Goal: Transaction & Acquisition: Book appointment/travel/reservation

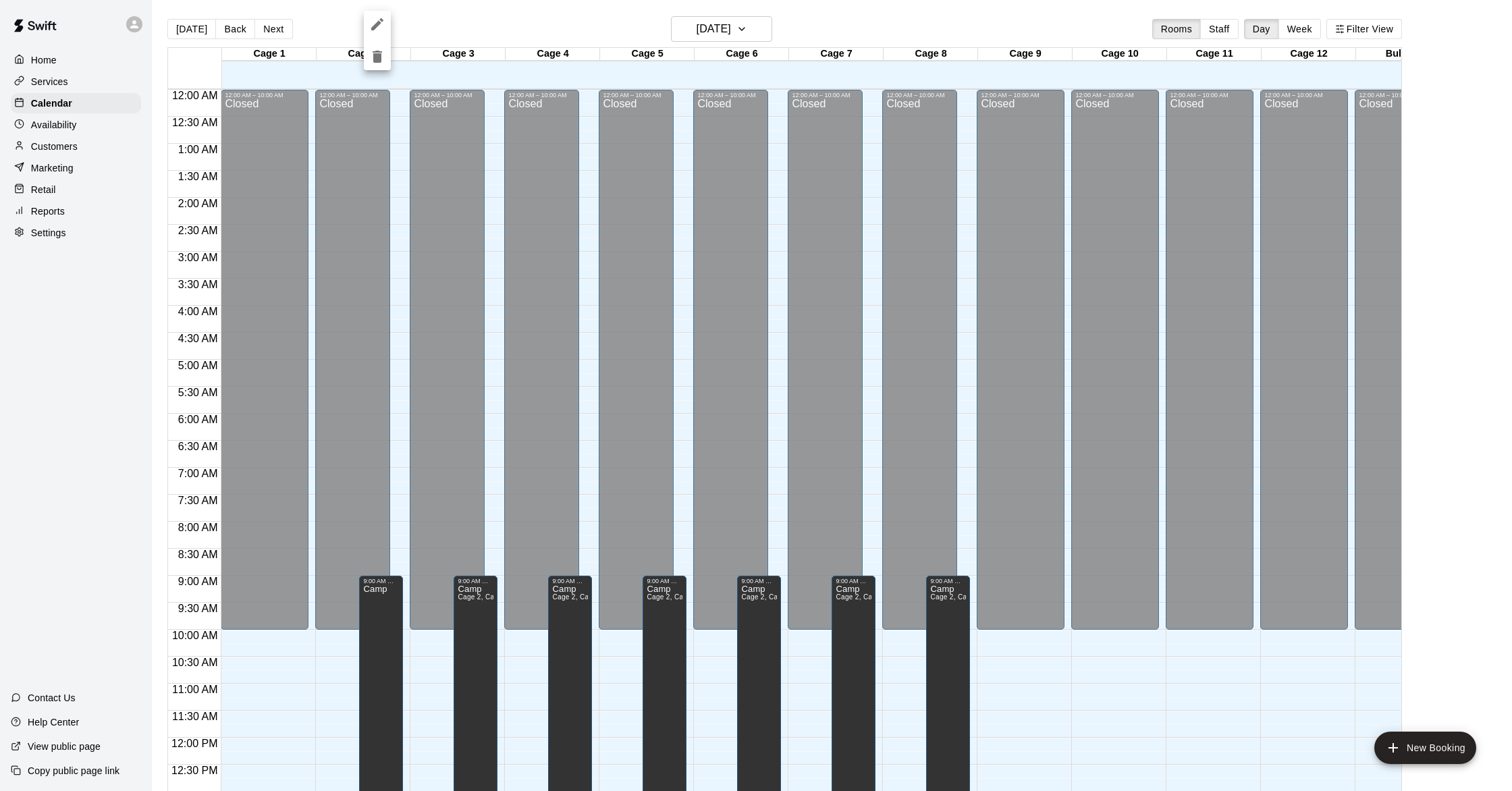
scroll to position [580, 0]
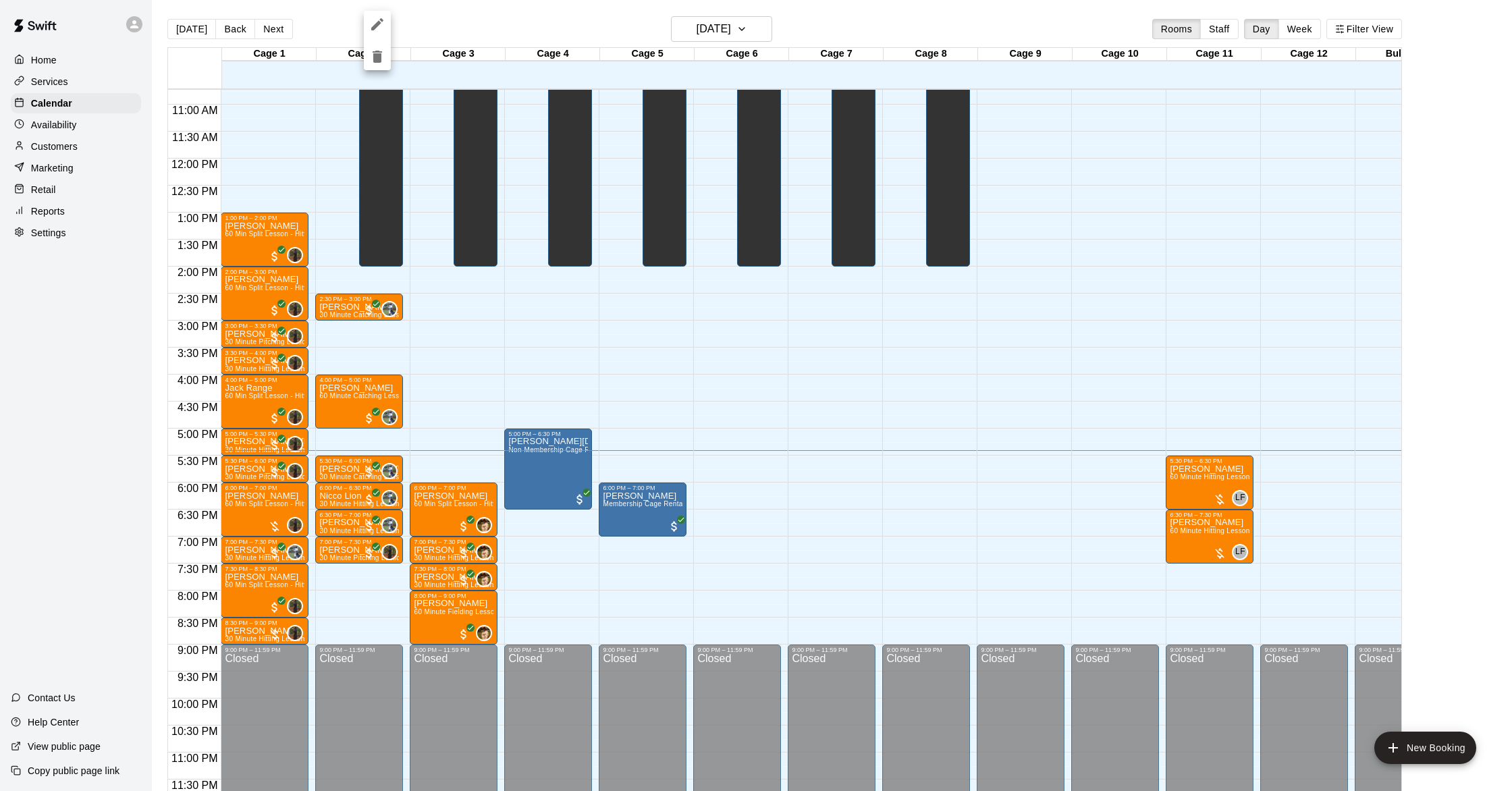
drag, startPoint x: 1429, startPoint y: 774, endPoint x: 1416, endPoint y: 760, distance: 19.1
click at [1427, 771] on div at bounding box center [756, 395] width 1512 height 791
click at [1415, 754] on button "New Booking" at bounding box center [1425, 747] width 102 height 33
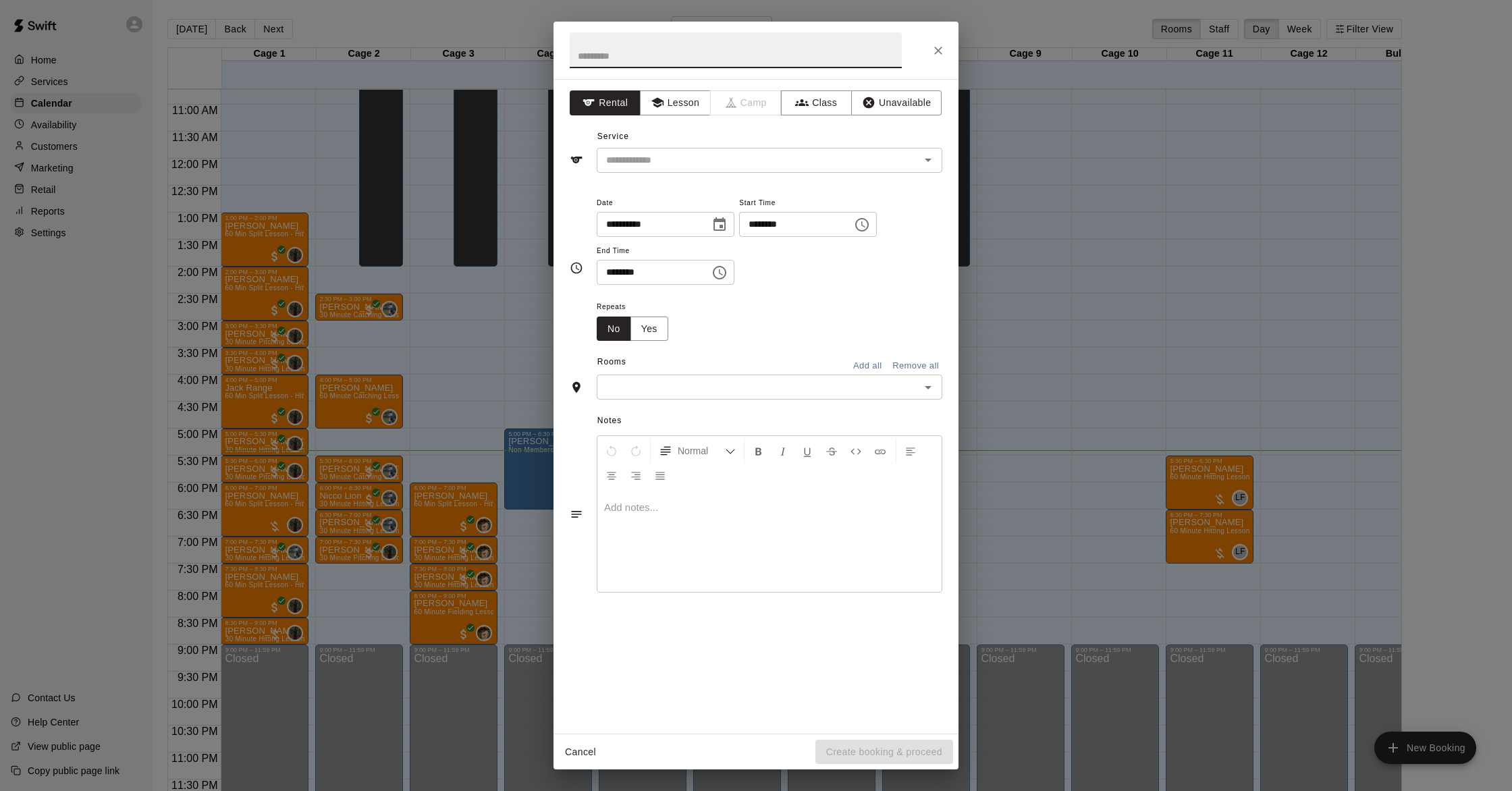
click at [762, 227] on input "********" at bounding box center [791, 224] width 104 height 25
type input "********"
click at [614, 270] on input "********" at bounding box center [649, 272] width 104 height 25
drag, startPoint x: 614, startPoint y: 271, endPoint x: 652, endPoint y: 276, distance: 38.3
click at [614, 271] on input "********" at bounding box center [649, 272] width 104 height 25
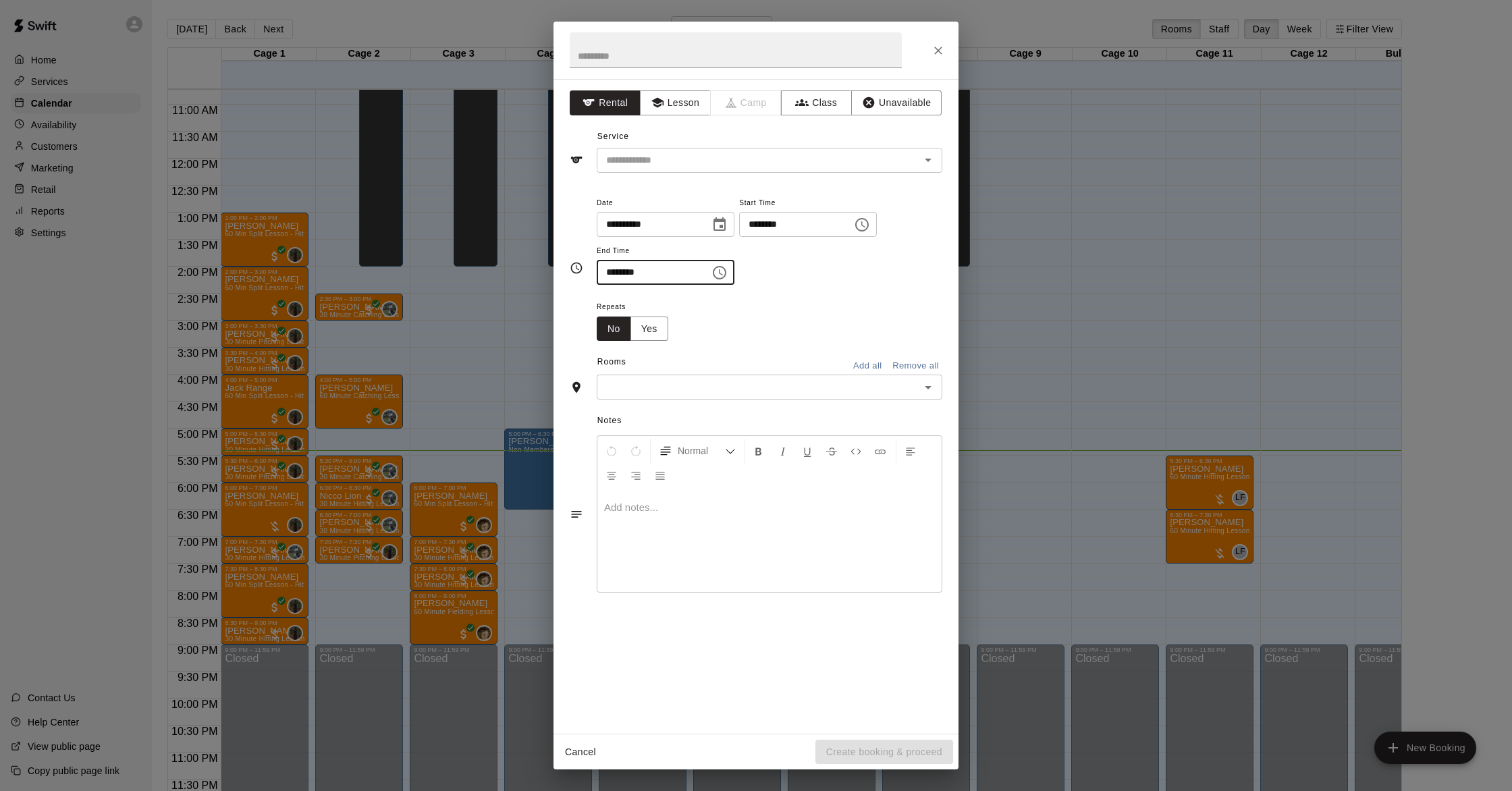
type input "********"
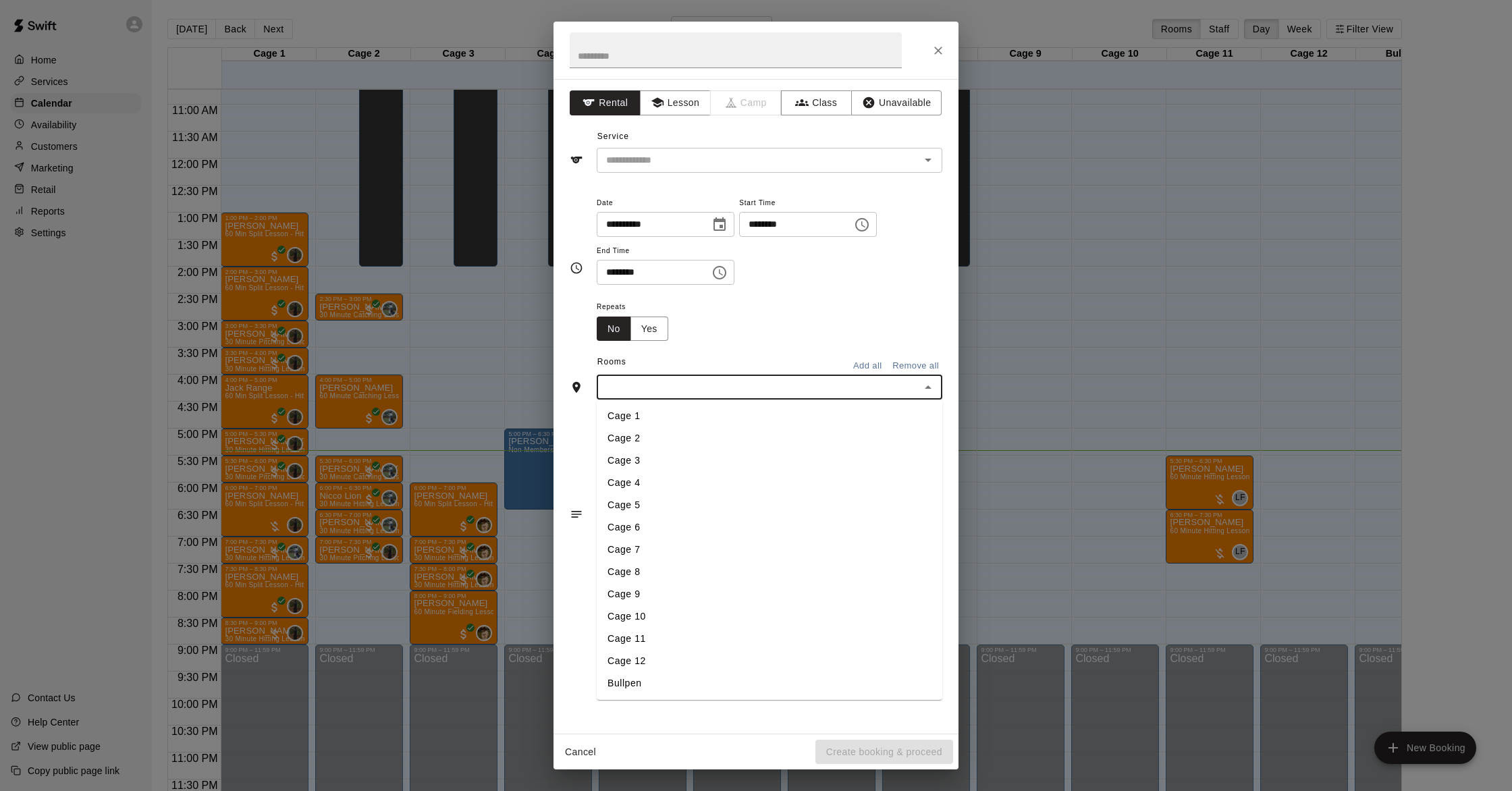
click at [669, 386] on input "text" at bounding box center [758, 386] width 316 height 17
click at [651, 525] on li "Cage 6" at bounding box center [770, 528] width 346 height 22
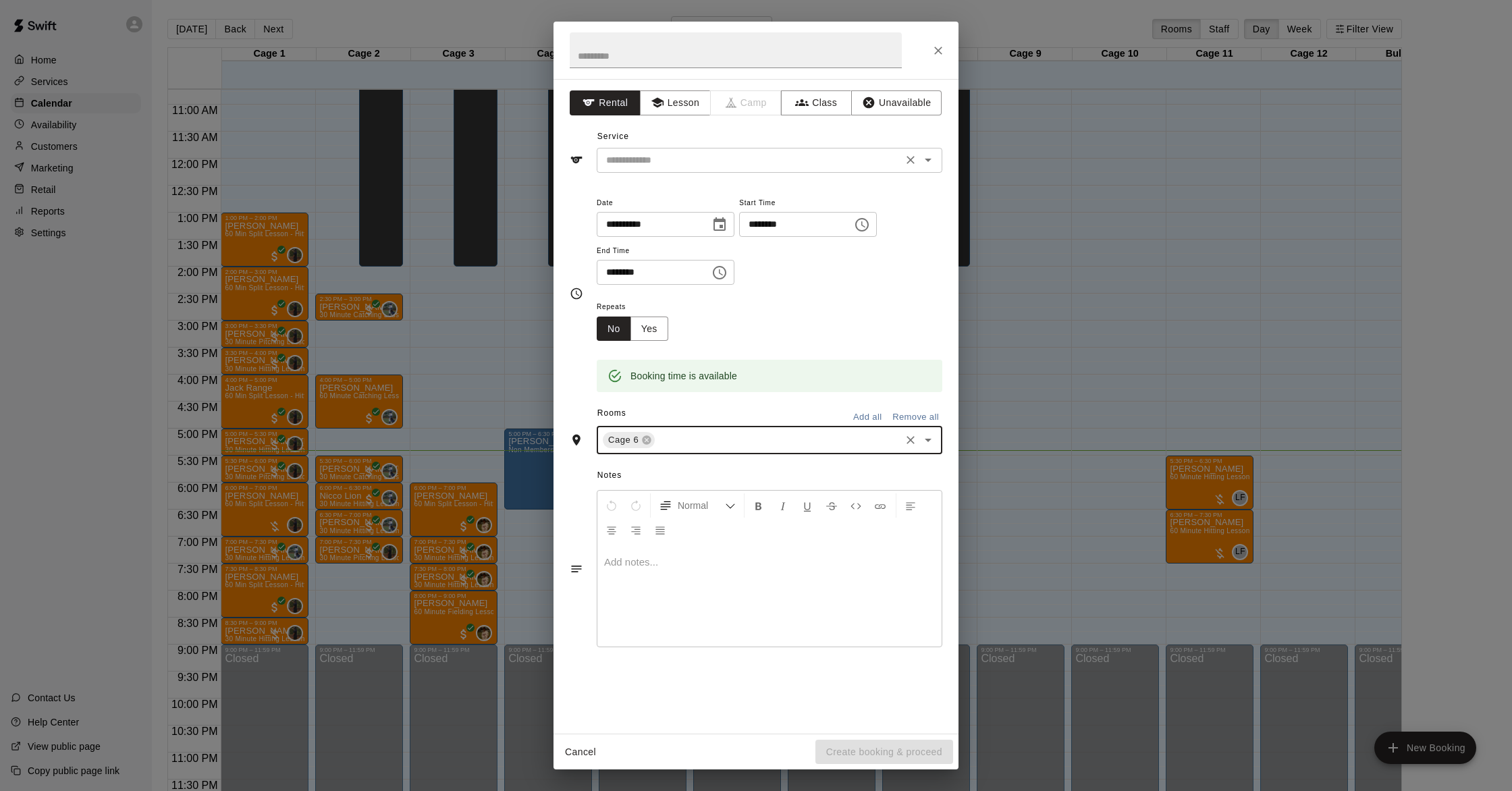
click at [673, 156] on input "text" at bounding box center [750, 160] width 297 height 17
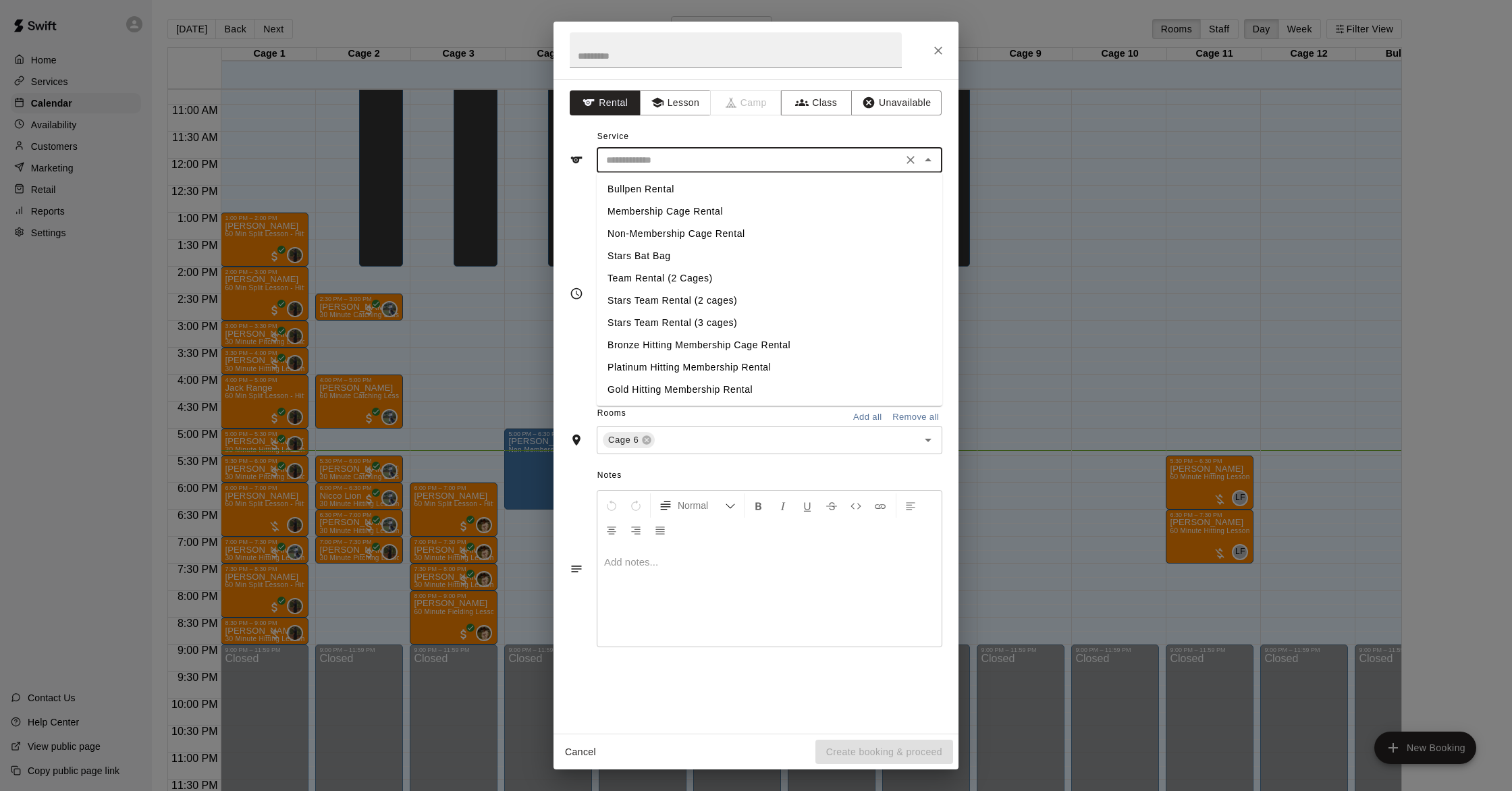
click at [692, 212] on li "Membership Cage Rental" at bounding box center [770, 211] width 346 height 22
type input "**********"
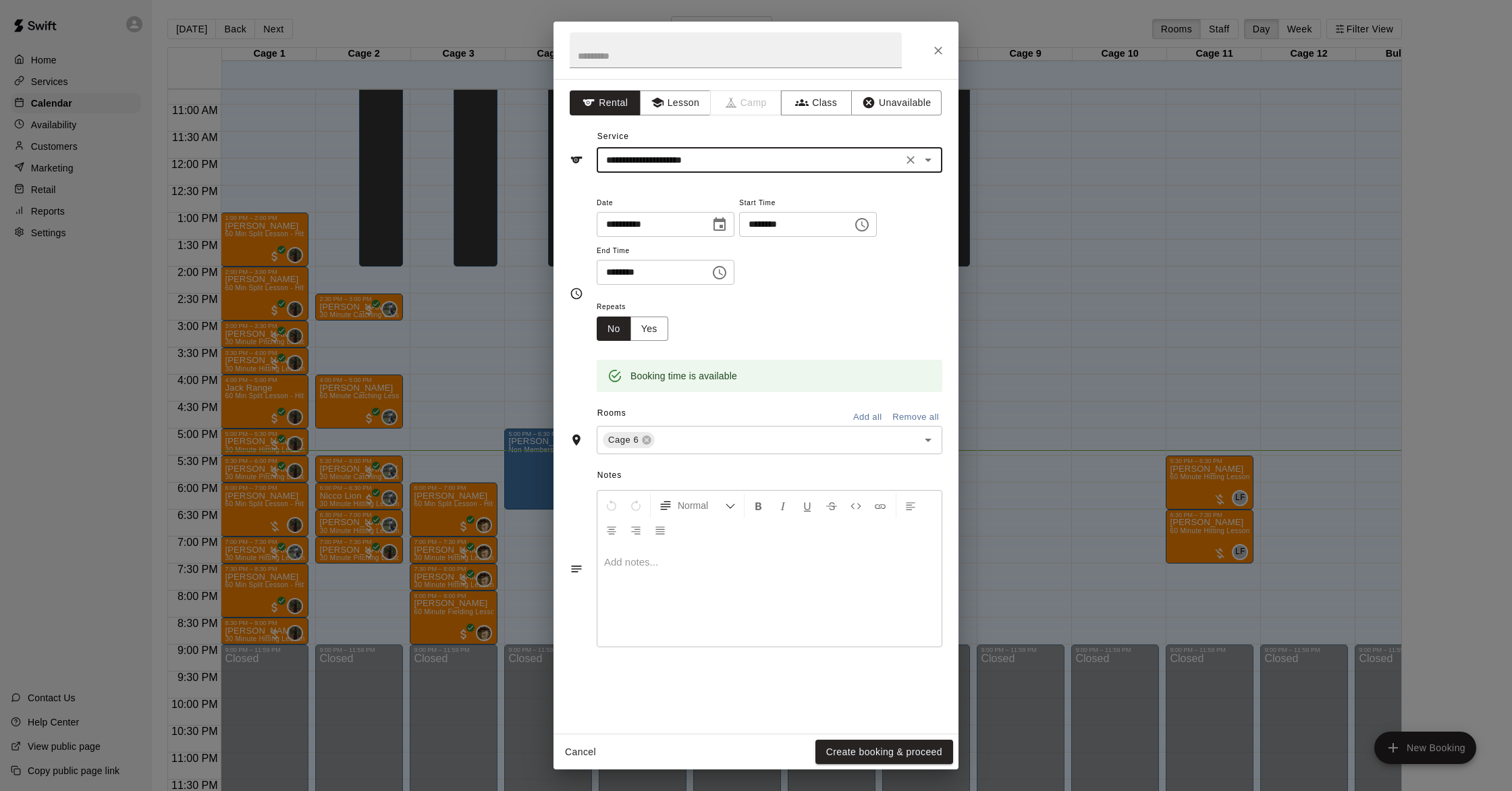
click at [870, 753] on button "Create booking & proceed" at bounding box center [884, 752] width 138 height 25
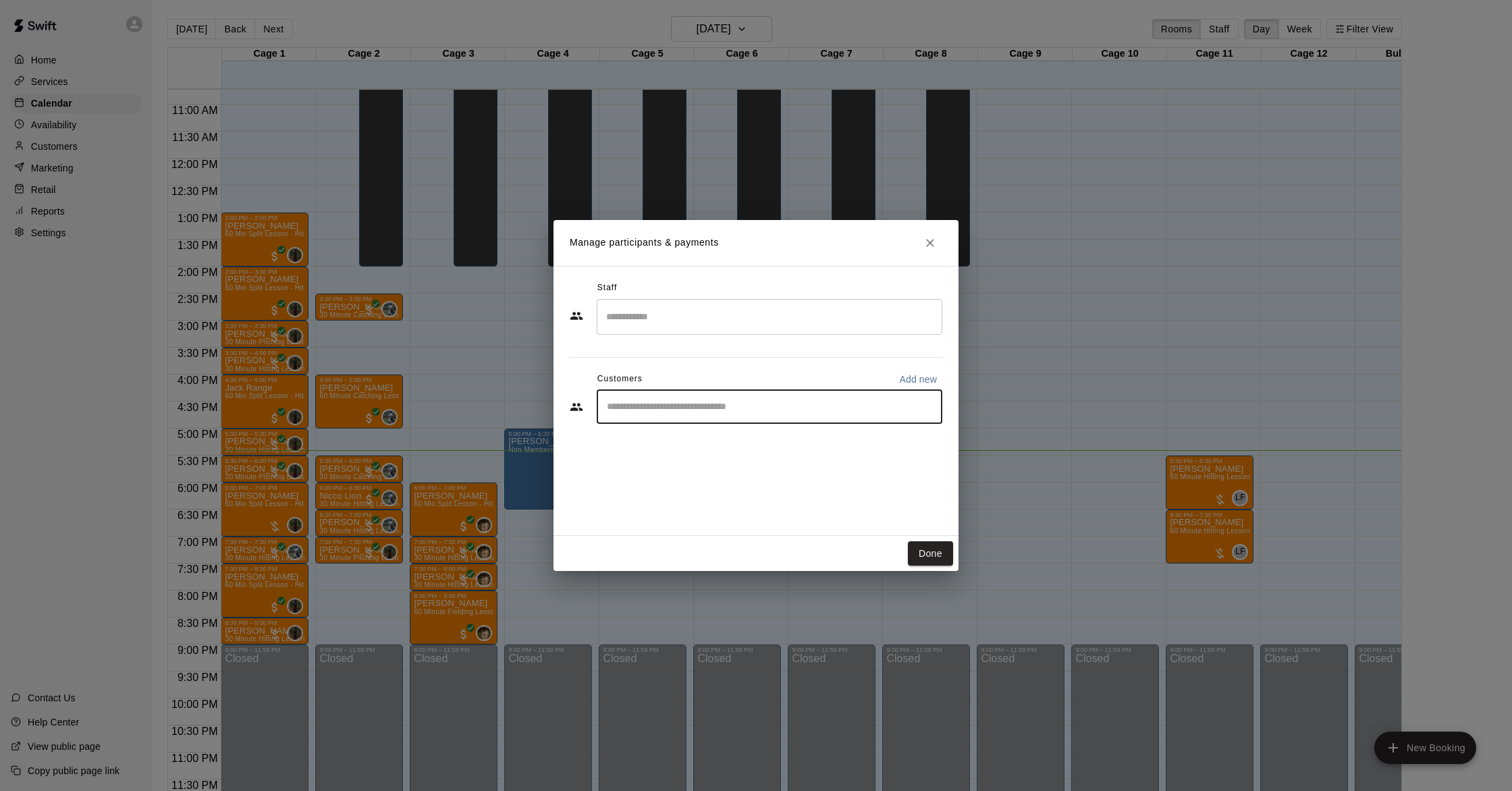
click at [735, 410] on input "Start typing to search customers..." at bounding box center [769, 406] width 333 height 14
type input "*******"
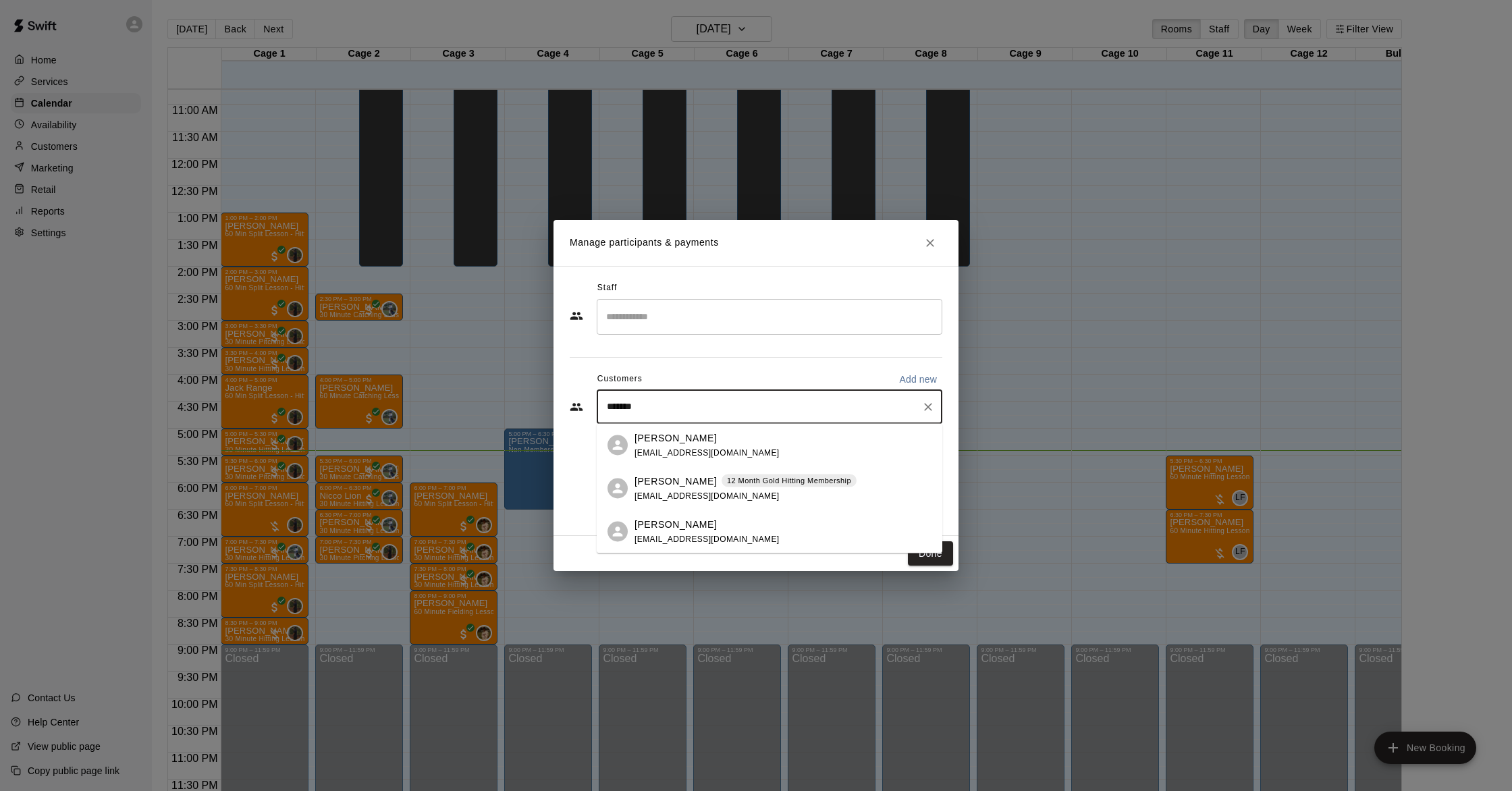
click at [722, 507] on div "[PERSON_NAME] 12 Month Gold Hitting Membership [EMAIL_ADDRESS][DOMAIN_NAME]" at bounding box center [770, 489] width 346 height 43
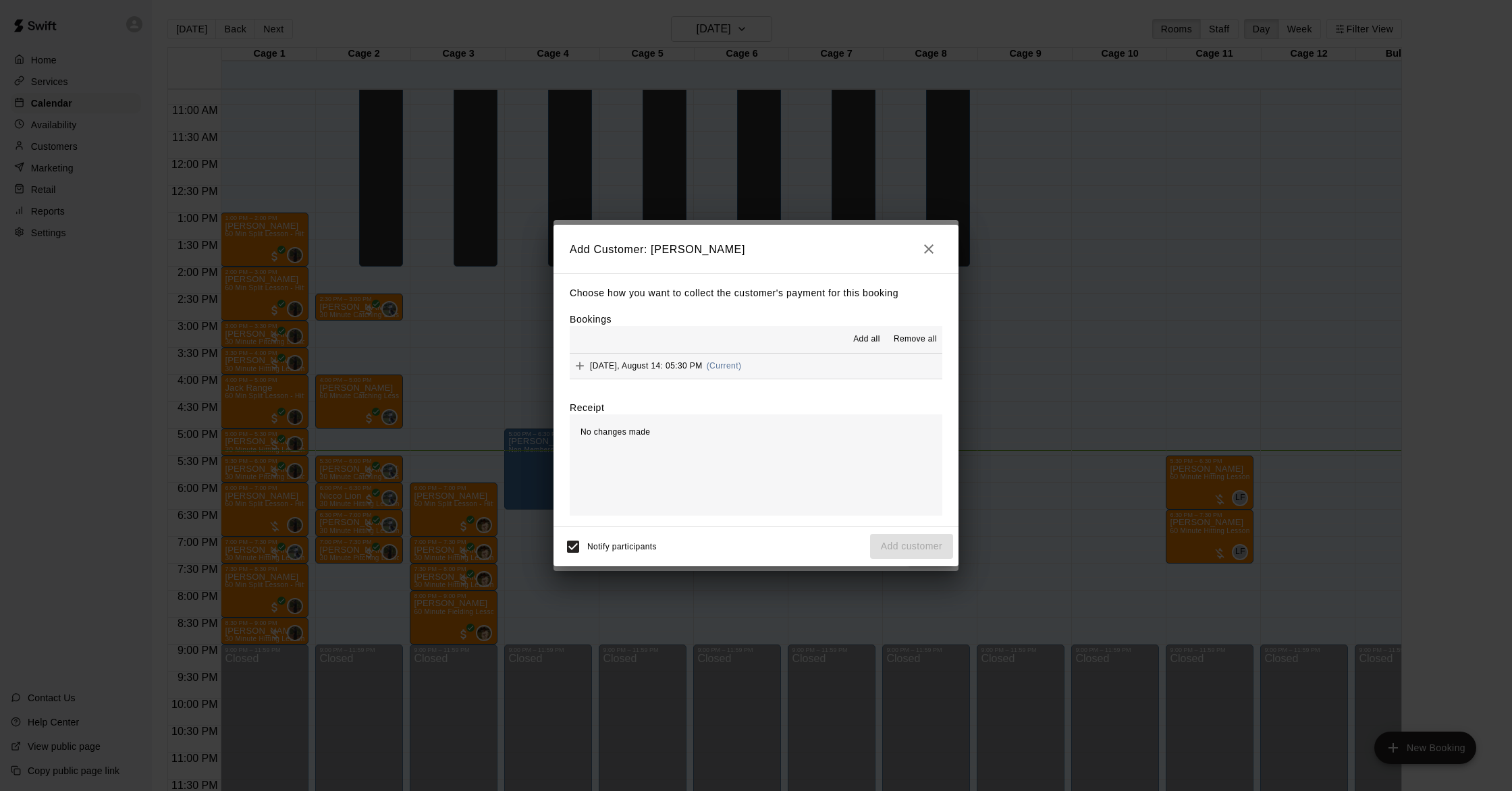
click at [727, 363] on span "(Current)" at bounding box center [724, 366] width 35 height 10
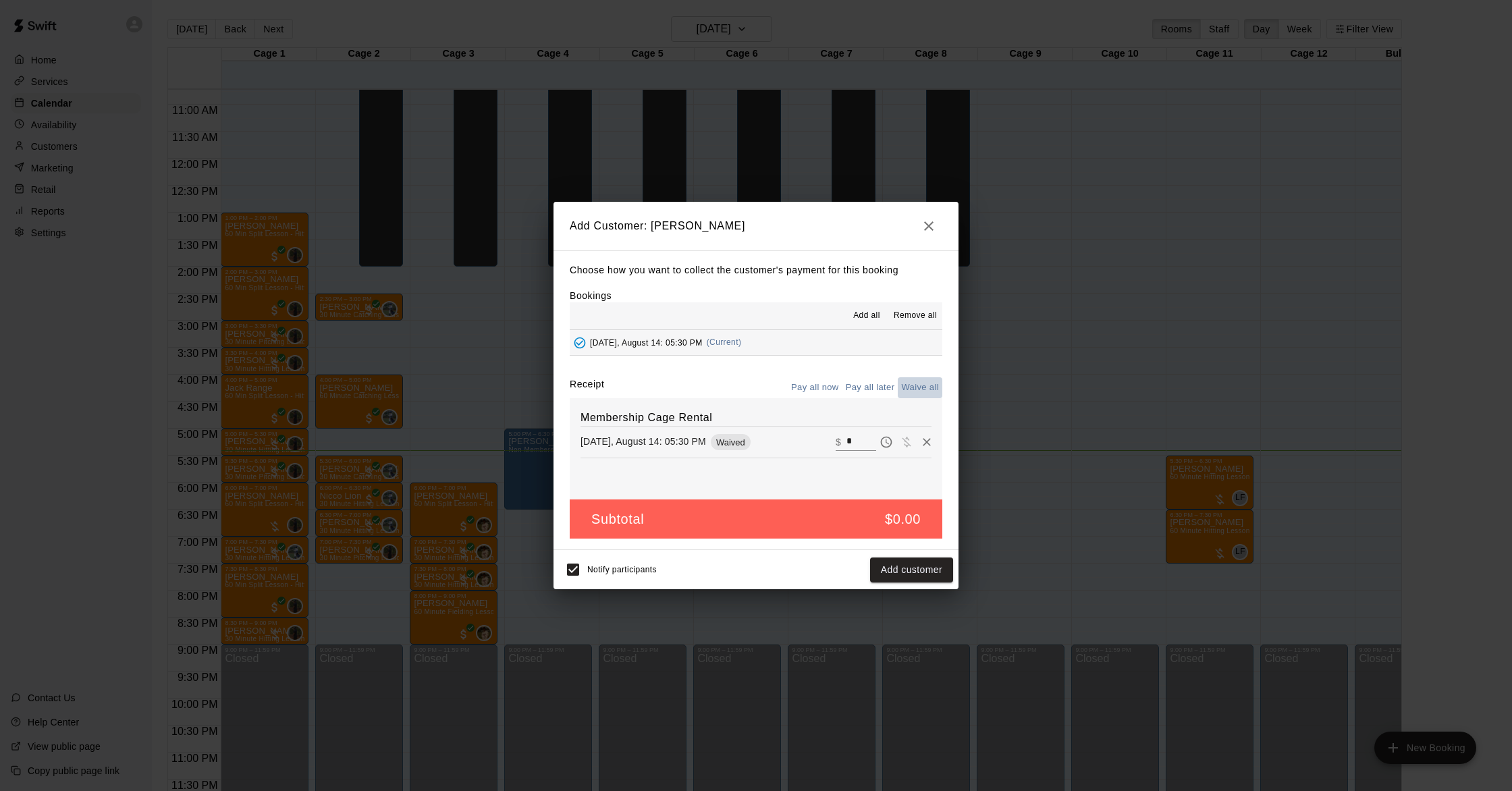
click at [912, 391] on button "Waive all" at bounding box center [920, 388] width 45 height 21
click at [910, 574] on button "Add customer" at bounding box center [911, 569] width 83 height 25
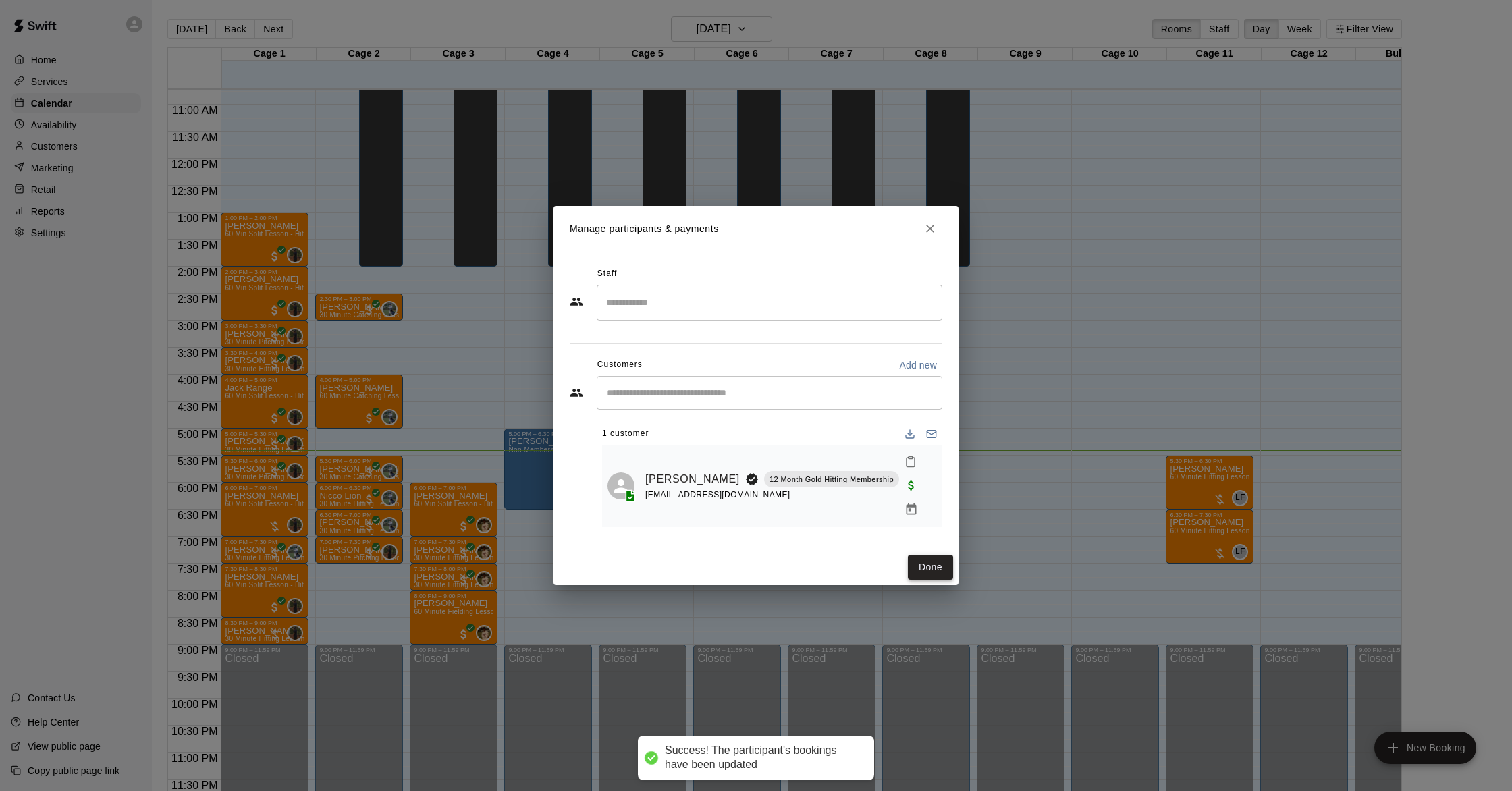
click at [926, 556] on button "Done" at bounding box center [930, 567] width 45 height 25
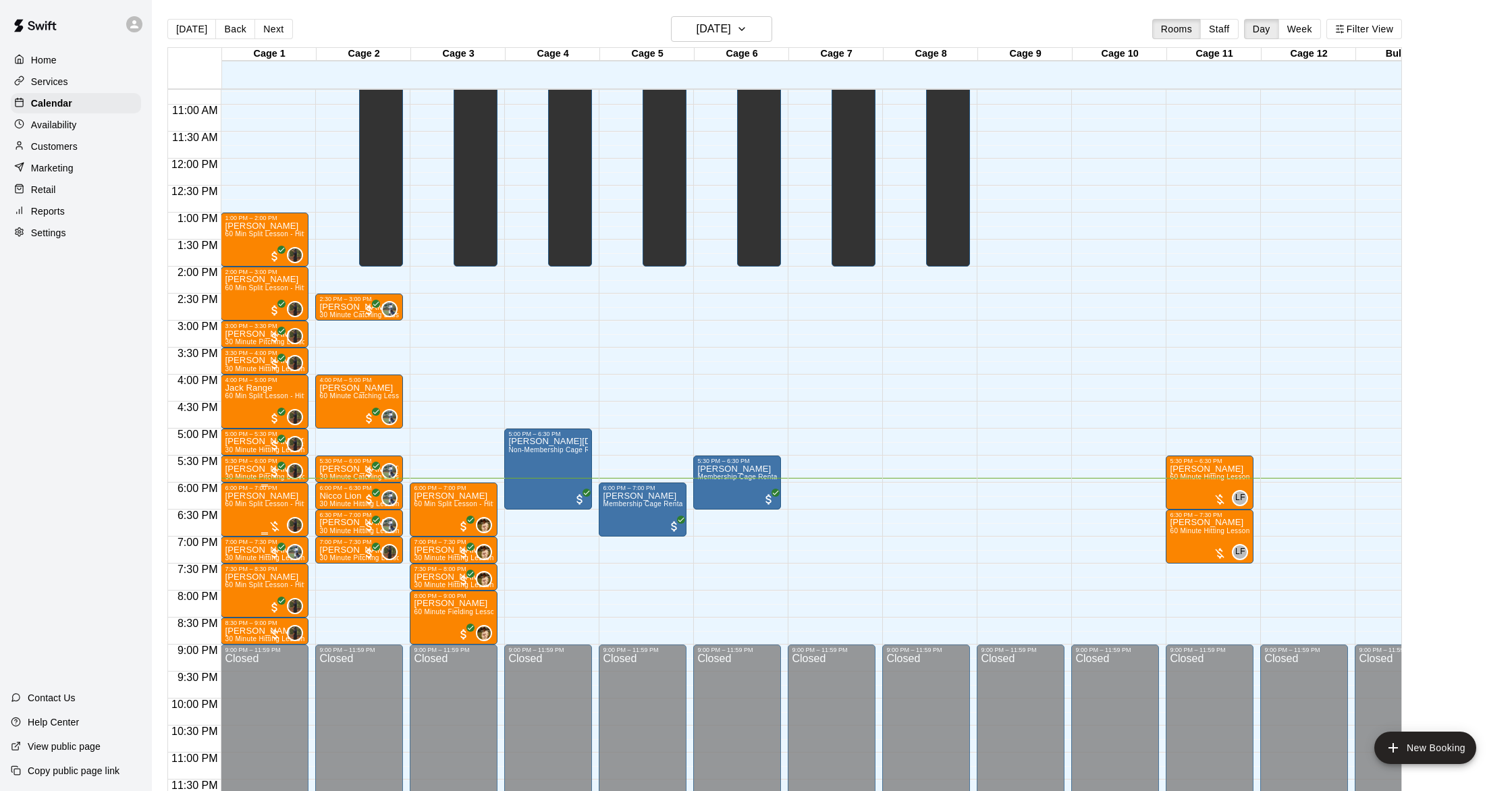
click at [274, 525] on div at bounding box center [274, 526] width 14 height 14
click at [281, 560] on img "edit" at bounding box center [283, 565] width 16 height 16
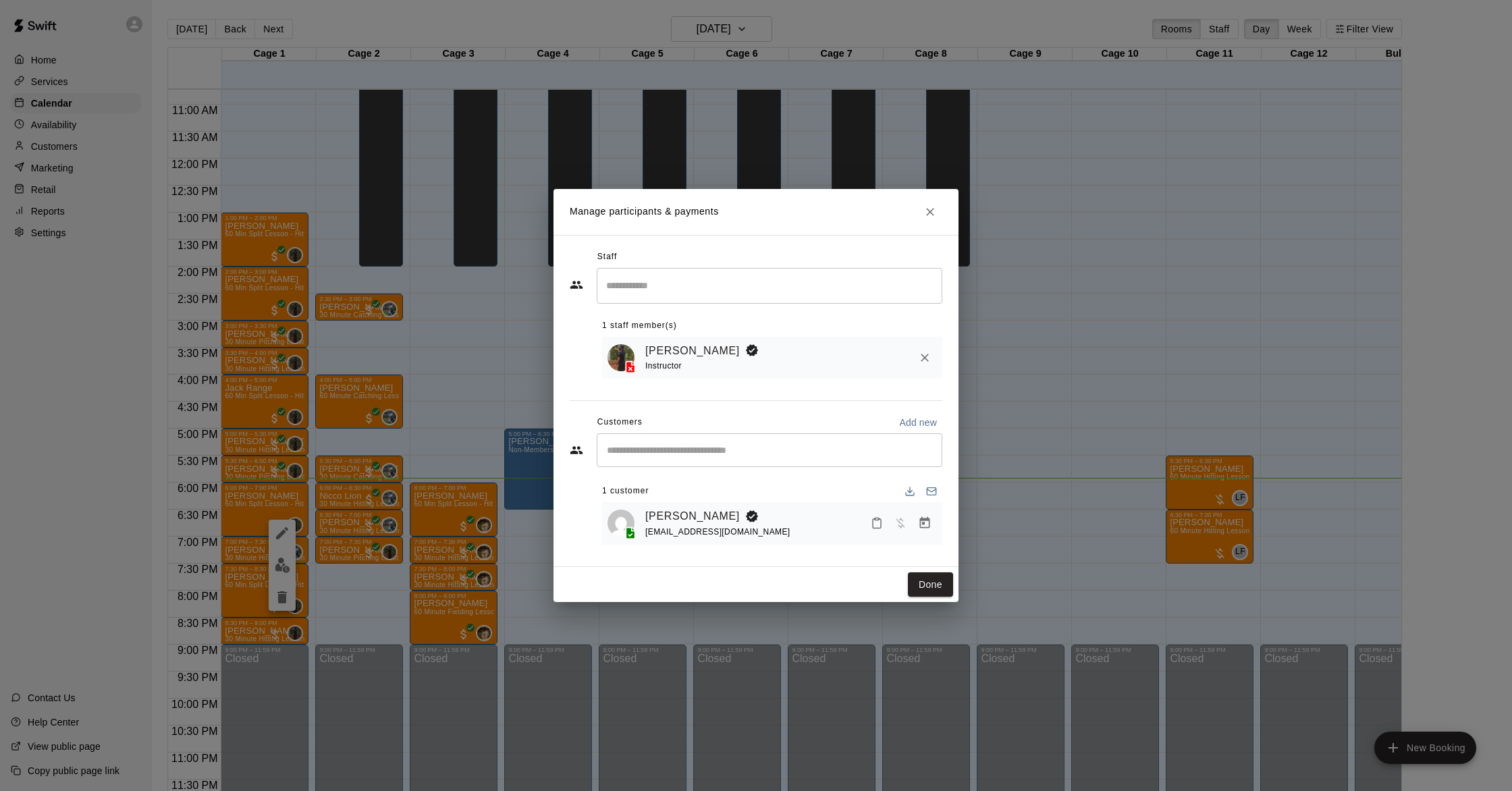
click at [939, 522] on div "[PERSON_NAME] [EMAIL_ADDRESS][DOMAIN_NAME]" at bounding box center [772, 523] width 340 height 42
click at [924, 526] on icon "Manage bookings & payment" at bounding box center [925, 523] width 14 height 14
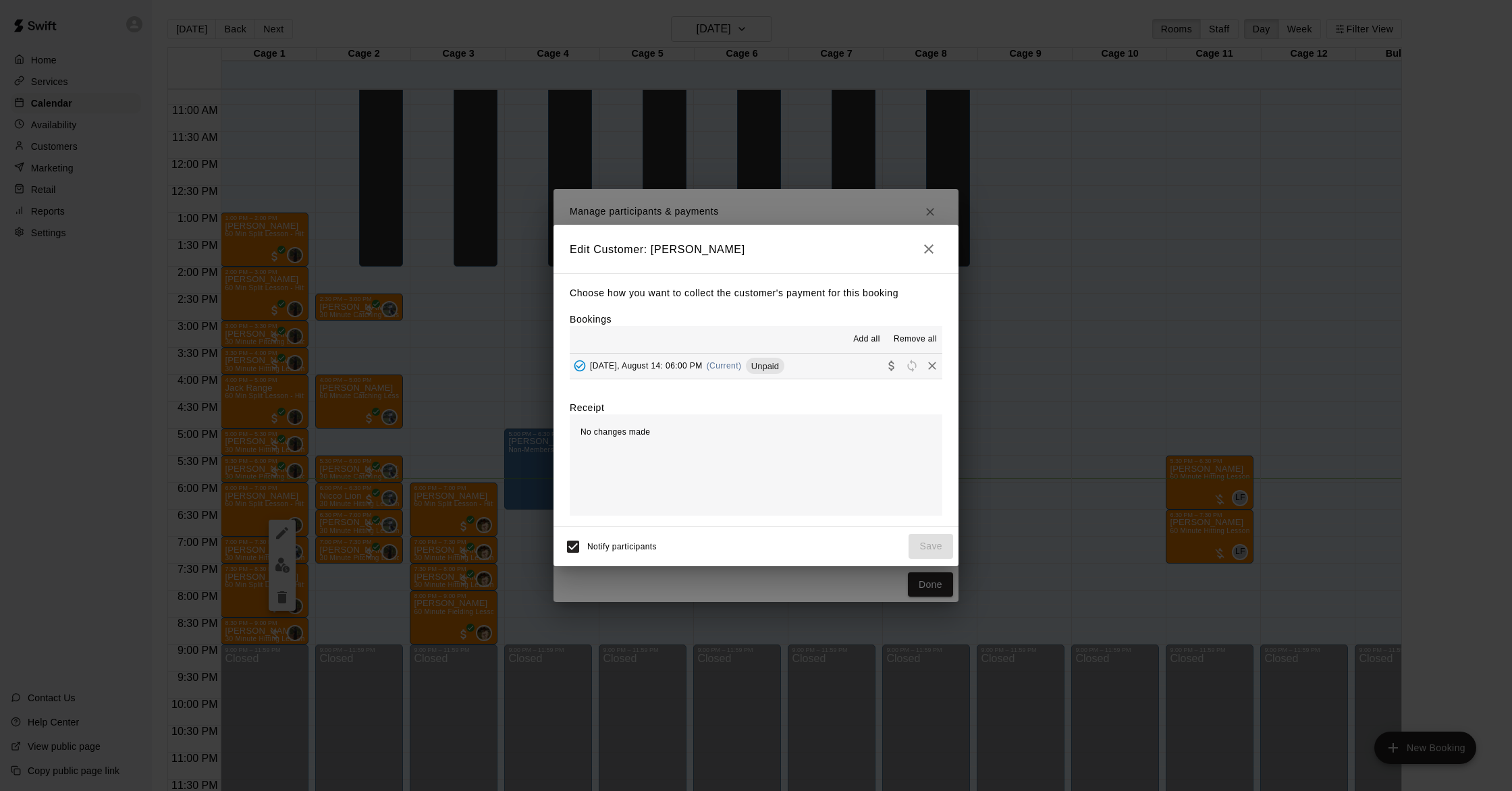
click at [731, 368] on span "(Current)" at bounding box center [724, 366] width 35 height 10
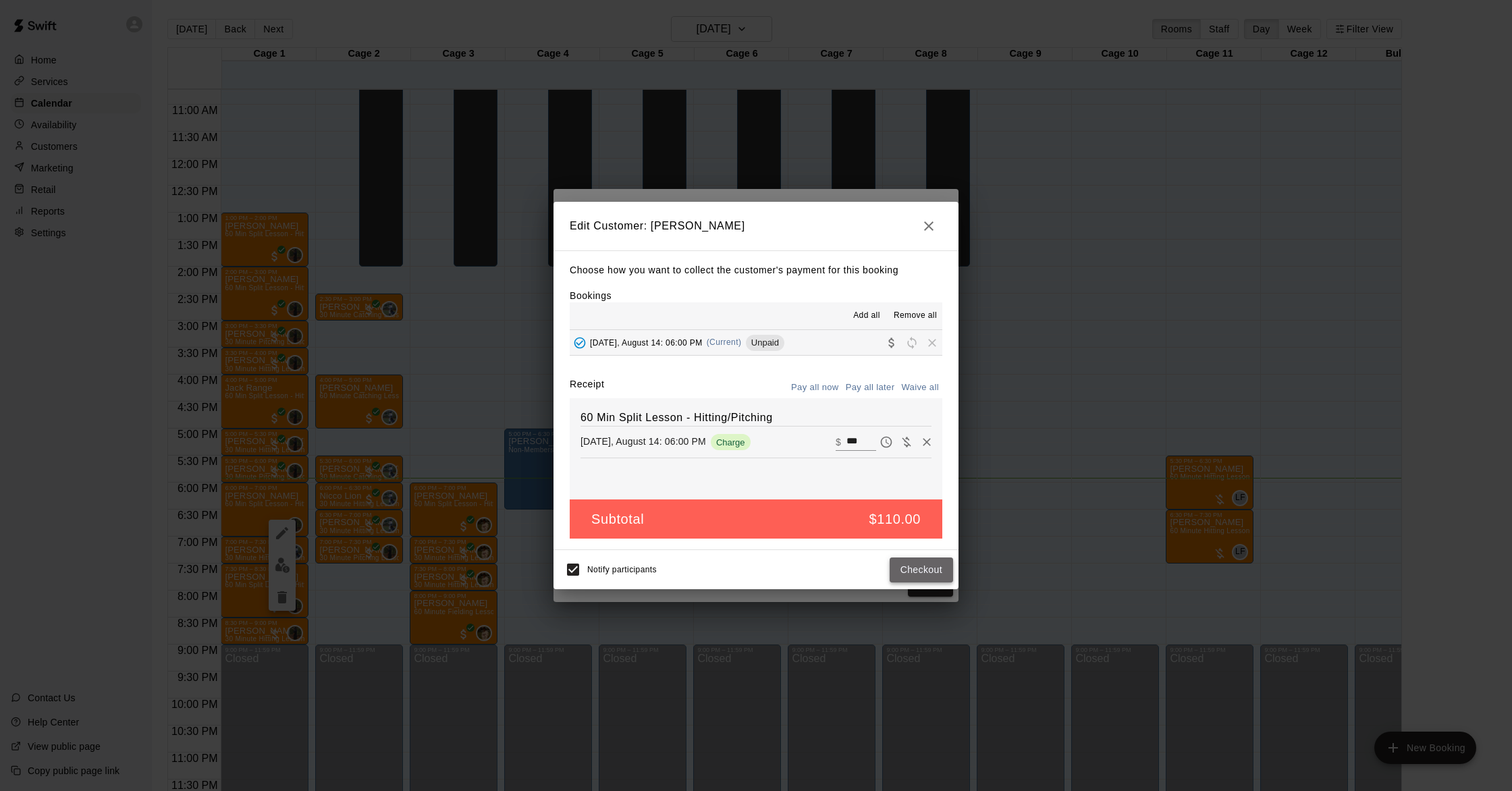
click at [921, 575] on button "Checkout" at bounding box center [921, 569] width 64 height 25
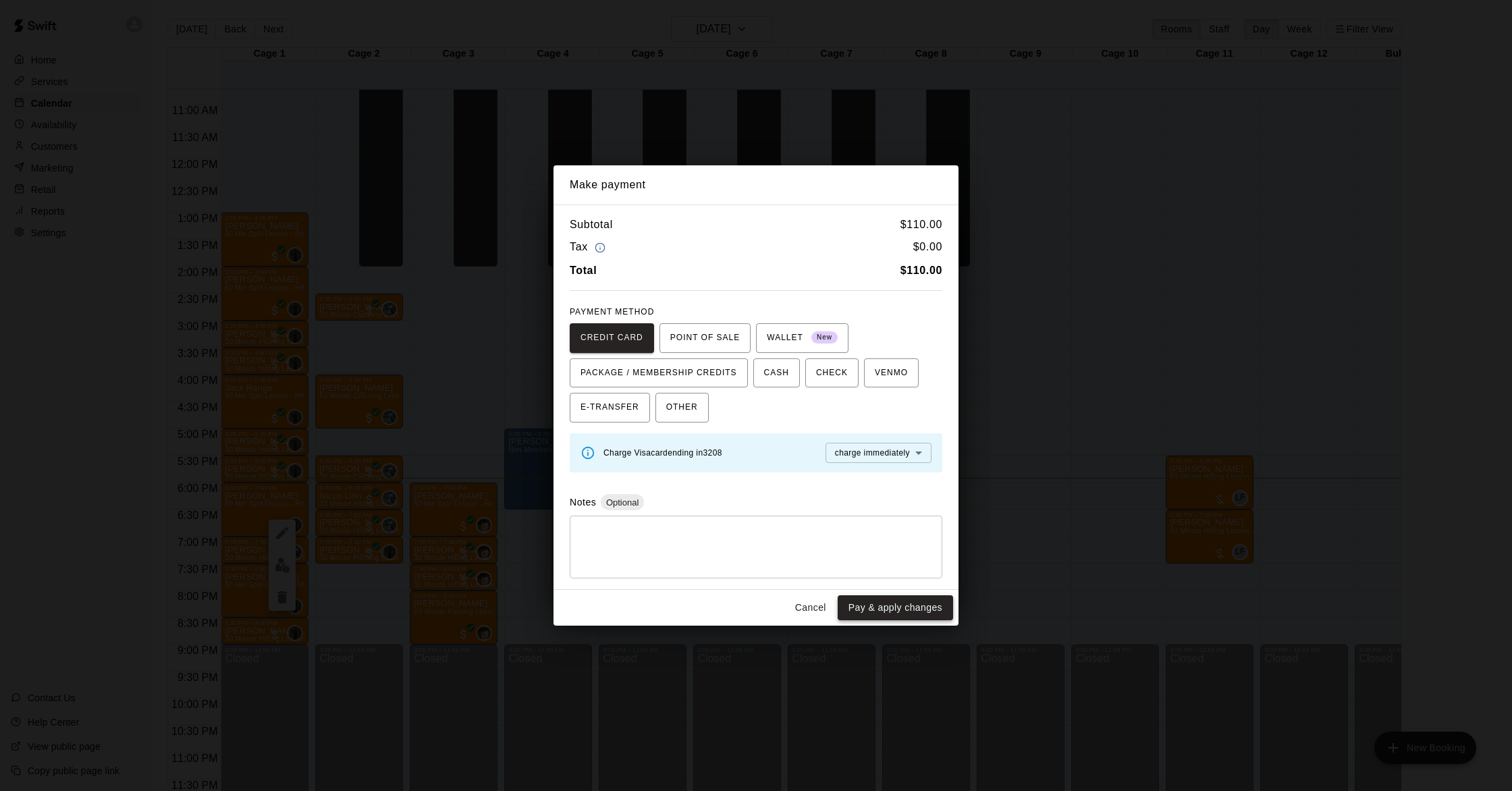
click at [860, 608] on button "Pay & apply changes" at bounding box center [895, 607] width 115 height 25
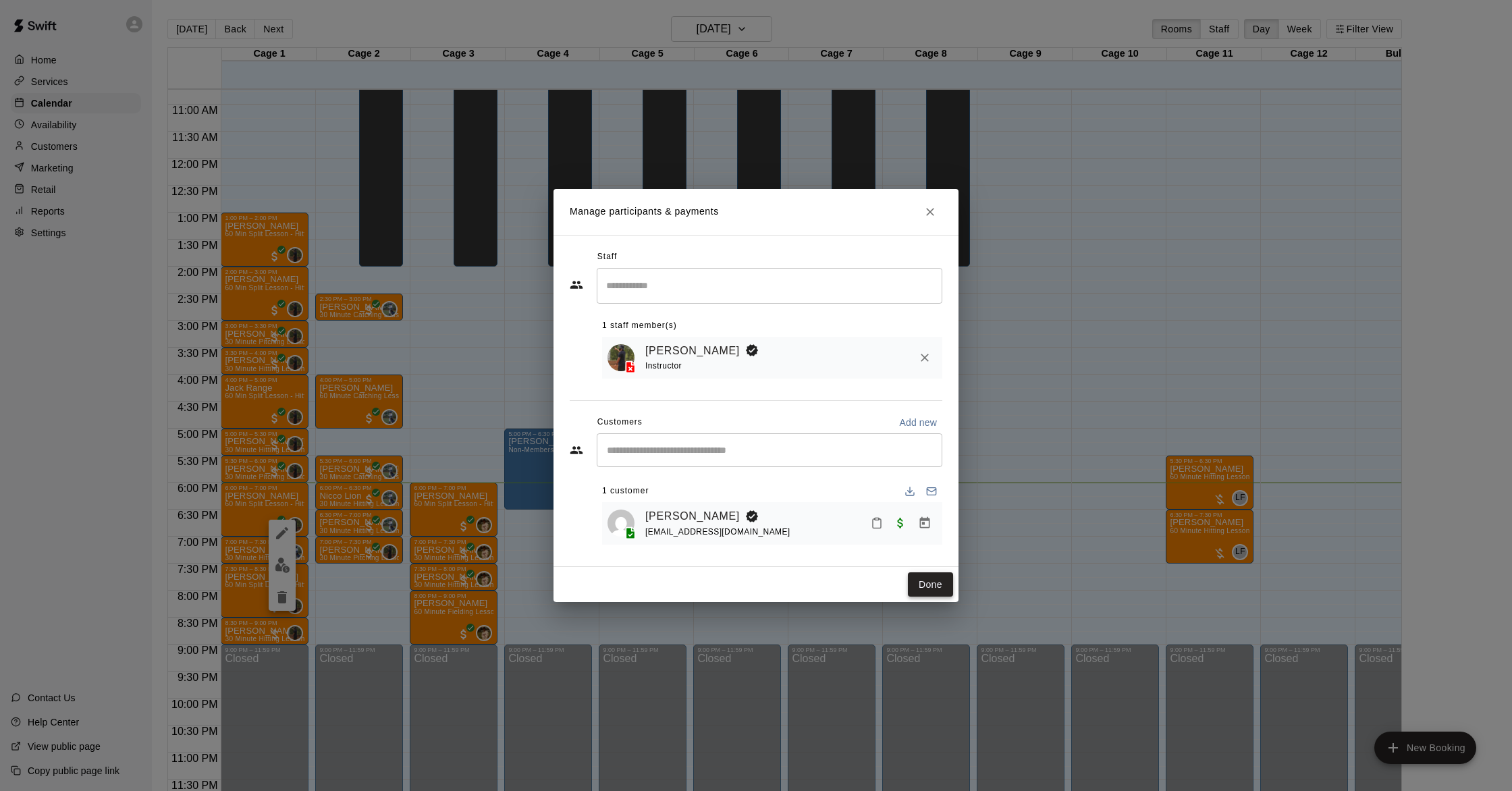
click at [937, 591] on button "Done" at bounding box center [930, 584] width 45 height 25
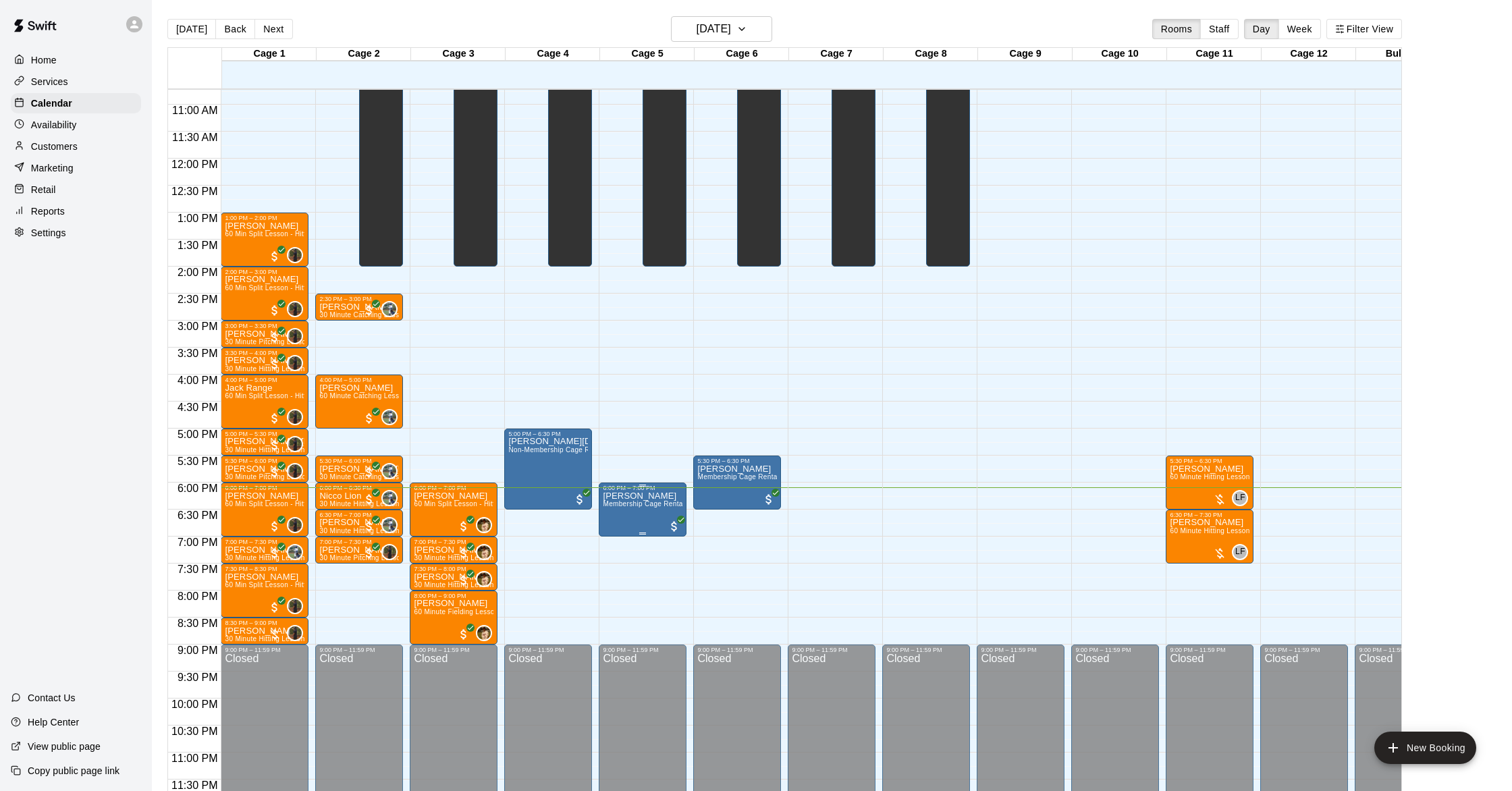
click at [653, 521] on div at bounding box center [756, 395] width 1512 height 791
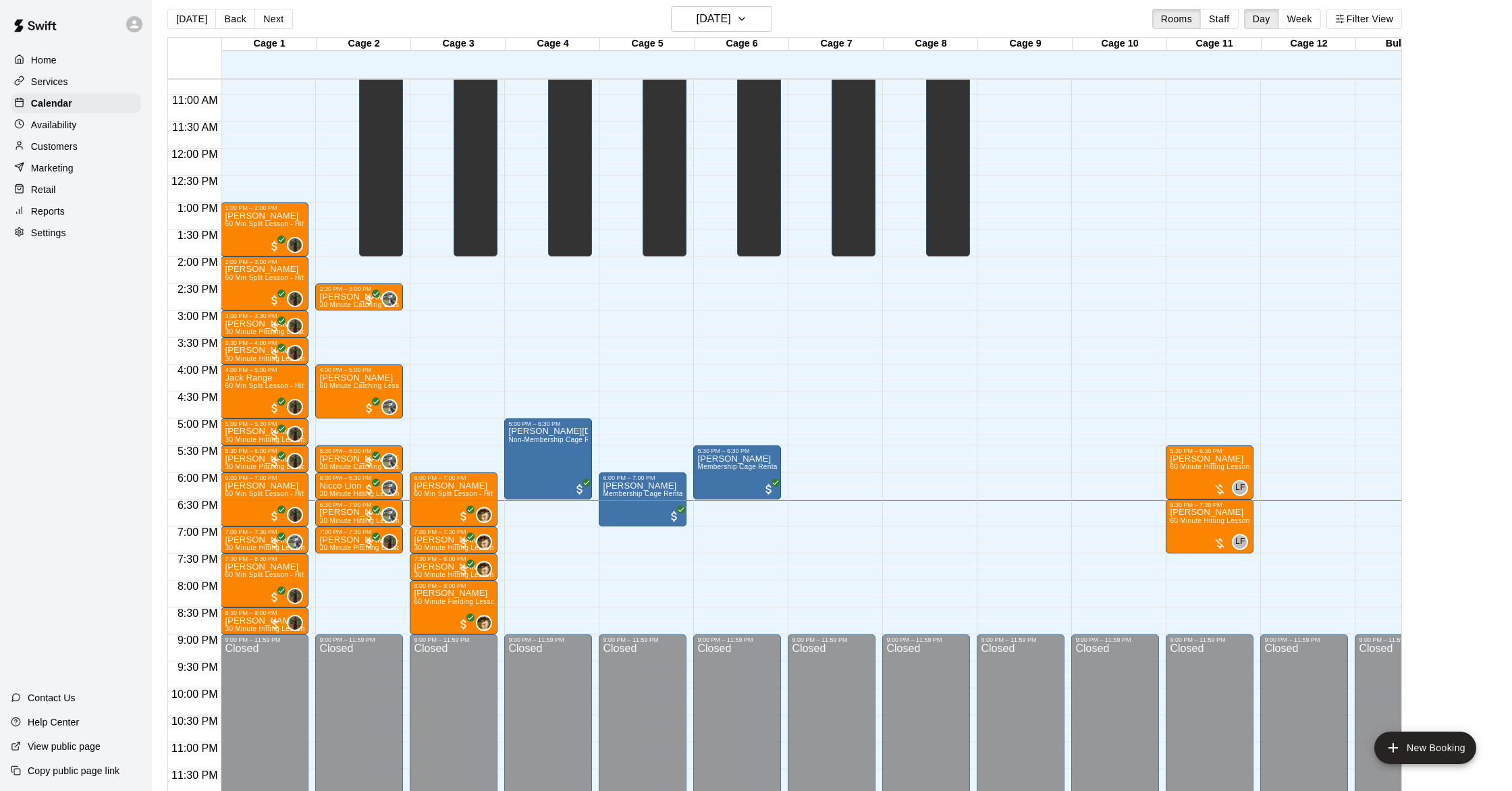
scroll to position [572, 0]
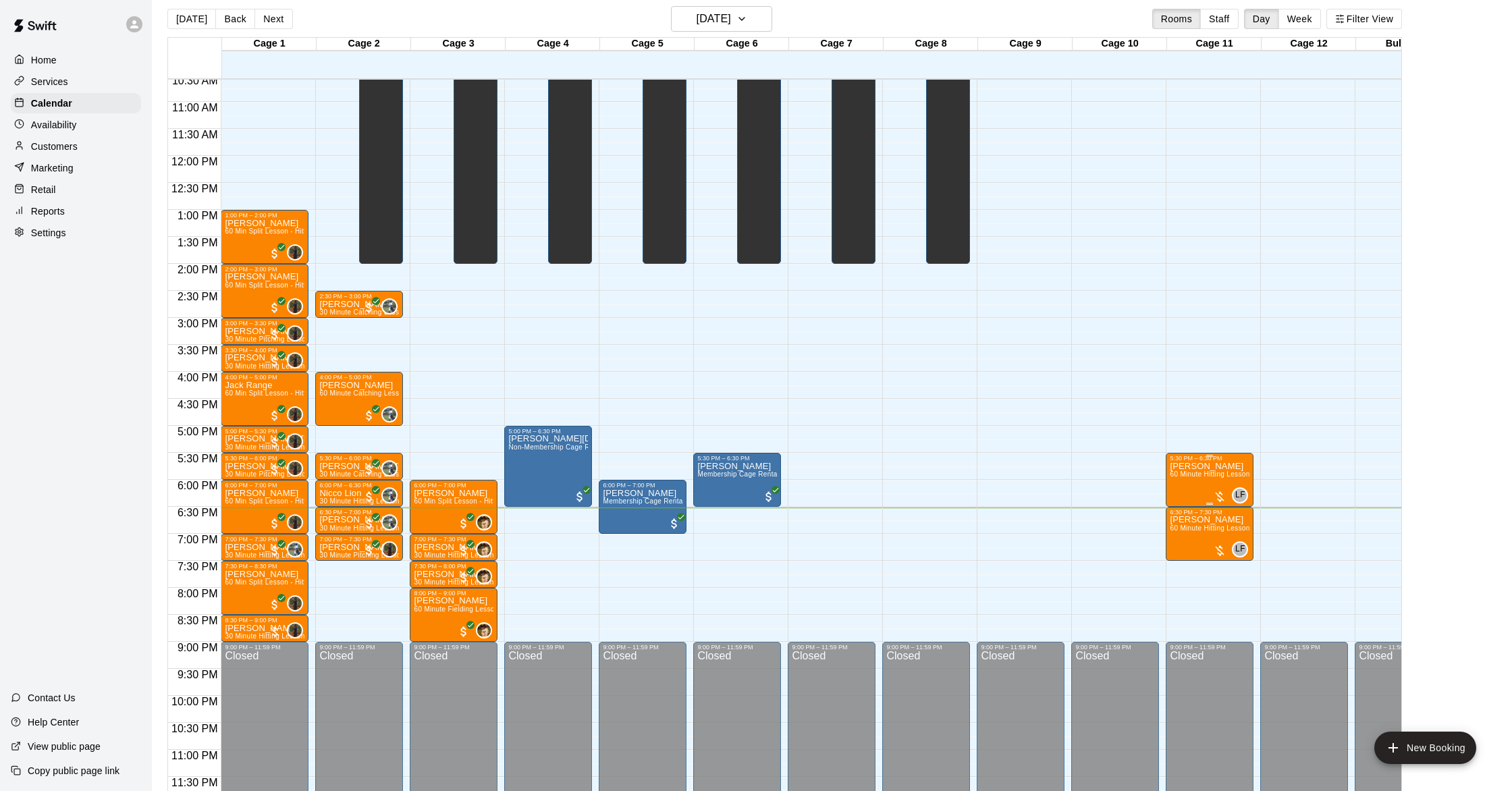
click at [1216, 497] on div at bounding box center [1219, 496] width 14 height 14
click at [1223, 541] on img "edit" at bounding box center [1227, 537] width 16 height 16
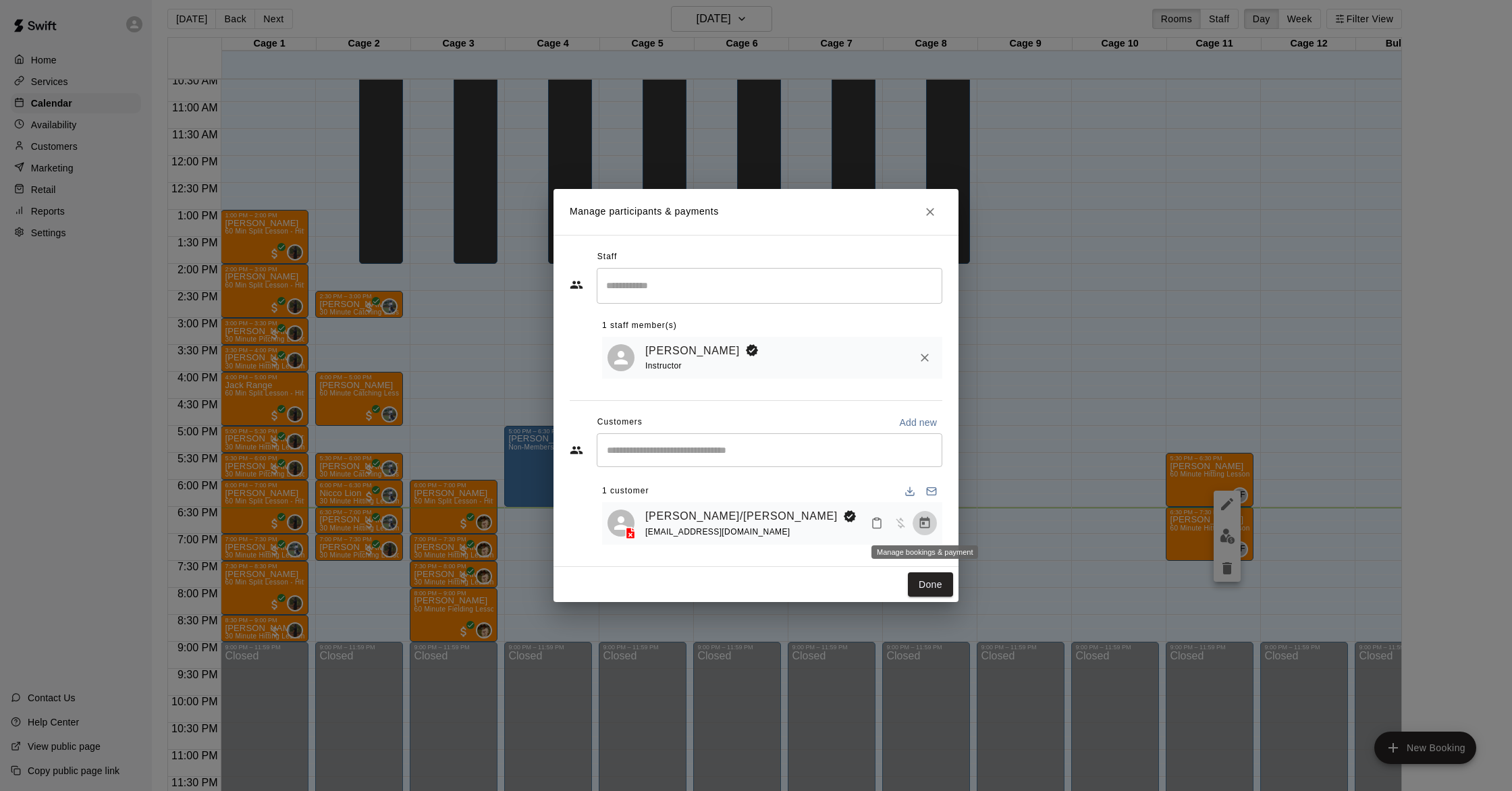
click at [920, 523] on icon "Manage bookings & payment" at bounding box center [925, 522] width 10 height 11
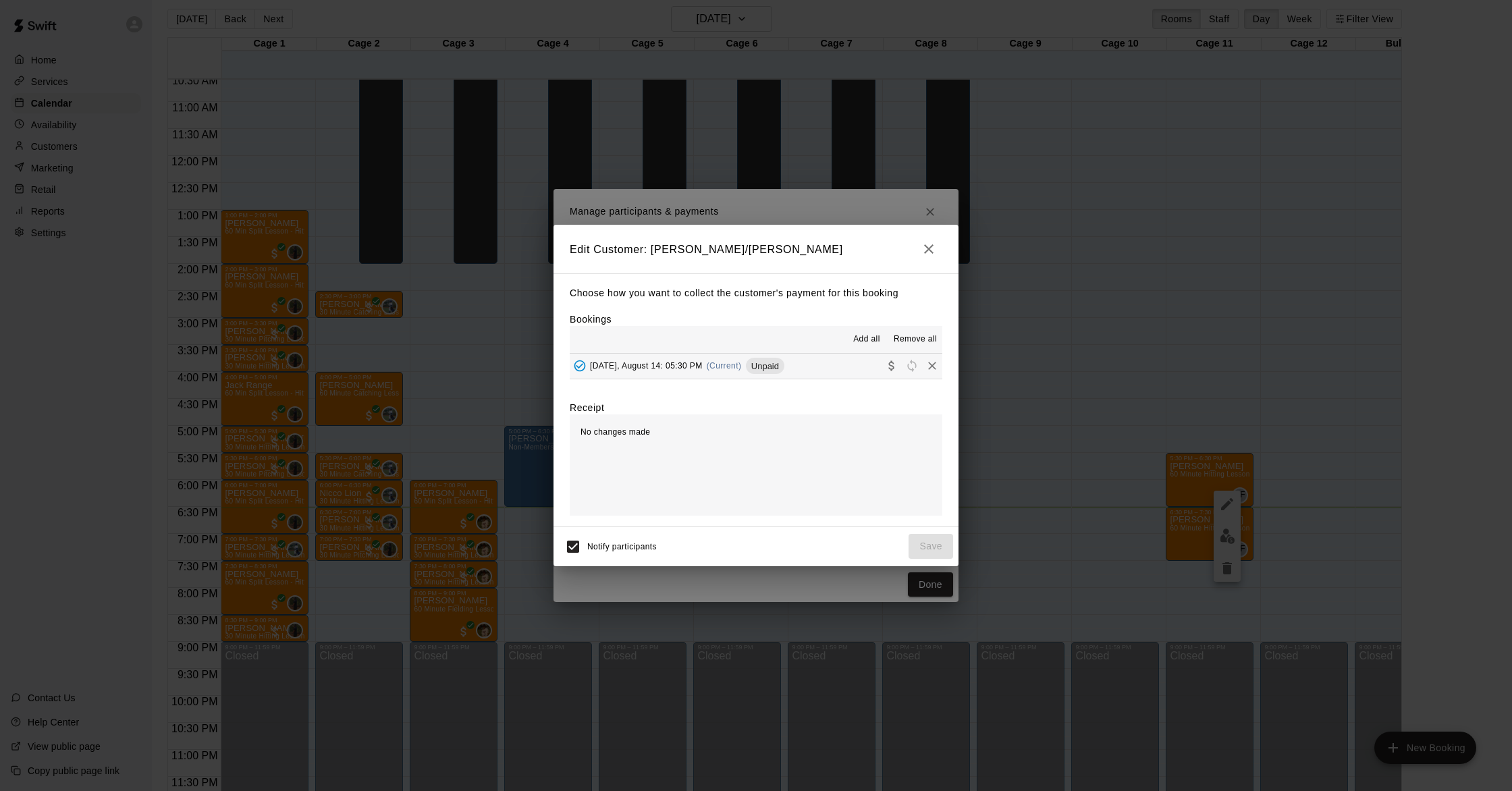
click at [740, 366] on span "(Current)" at bounding box center [724, 366] width 35 height 10
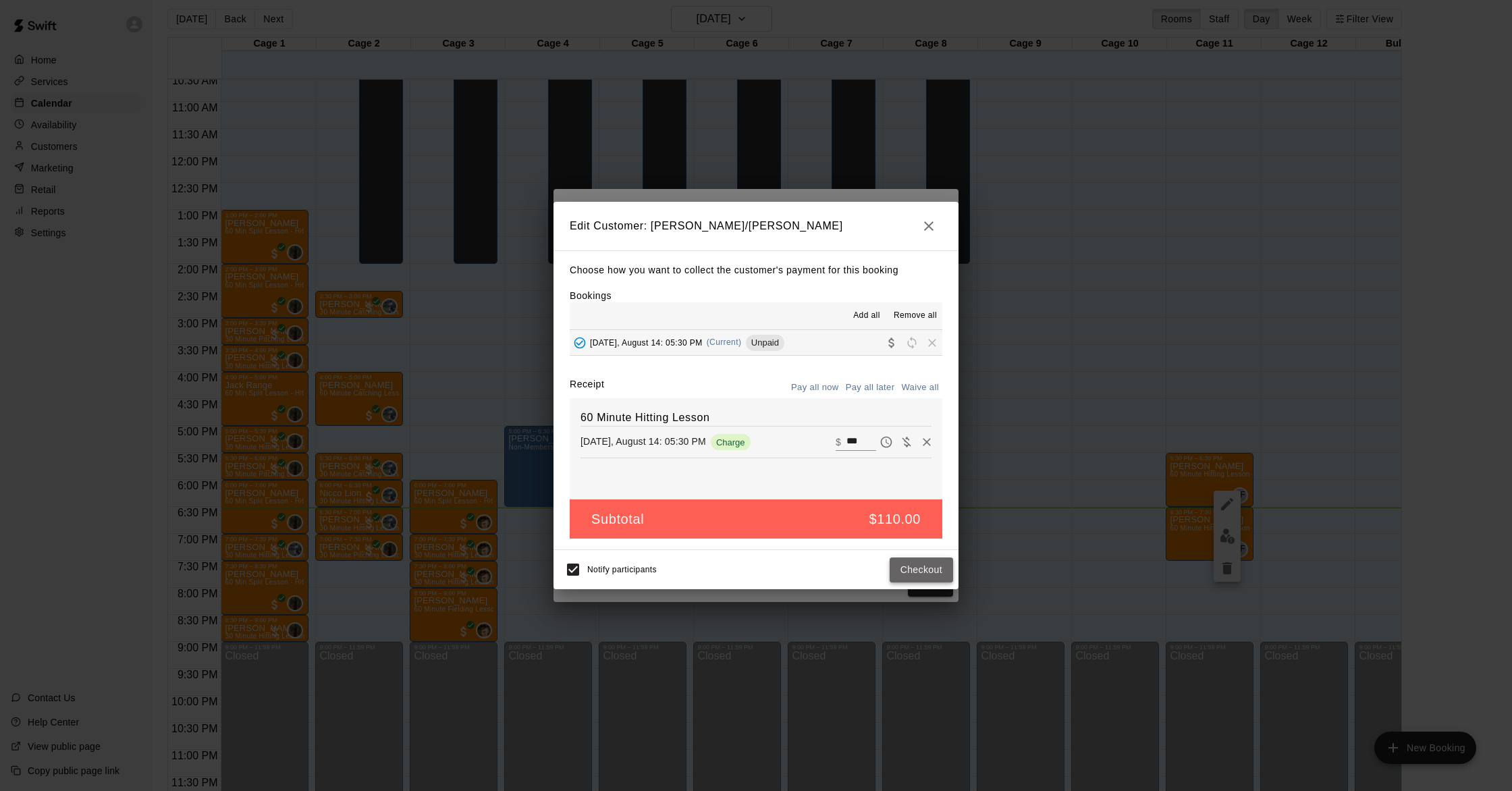
click at [922, 574] on button "Checkout" at bounding box center [921, 569] width 64 height 25
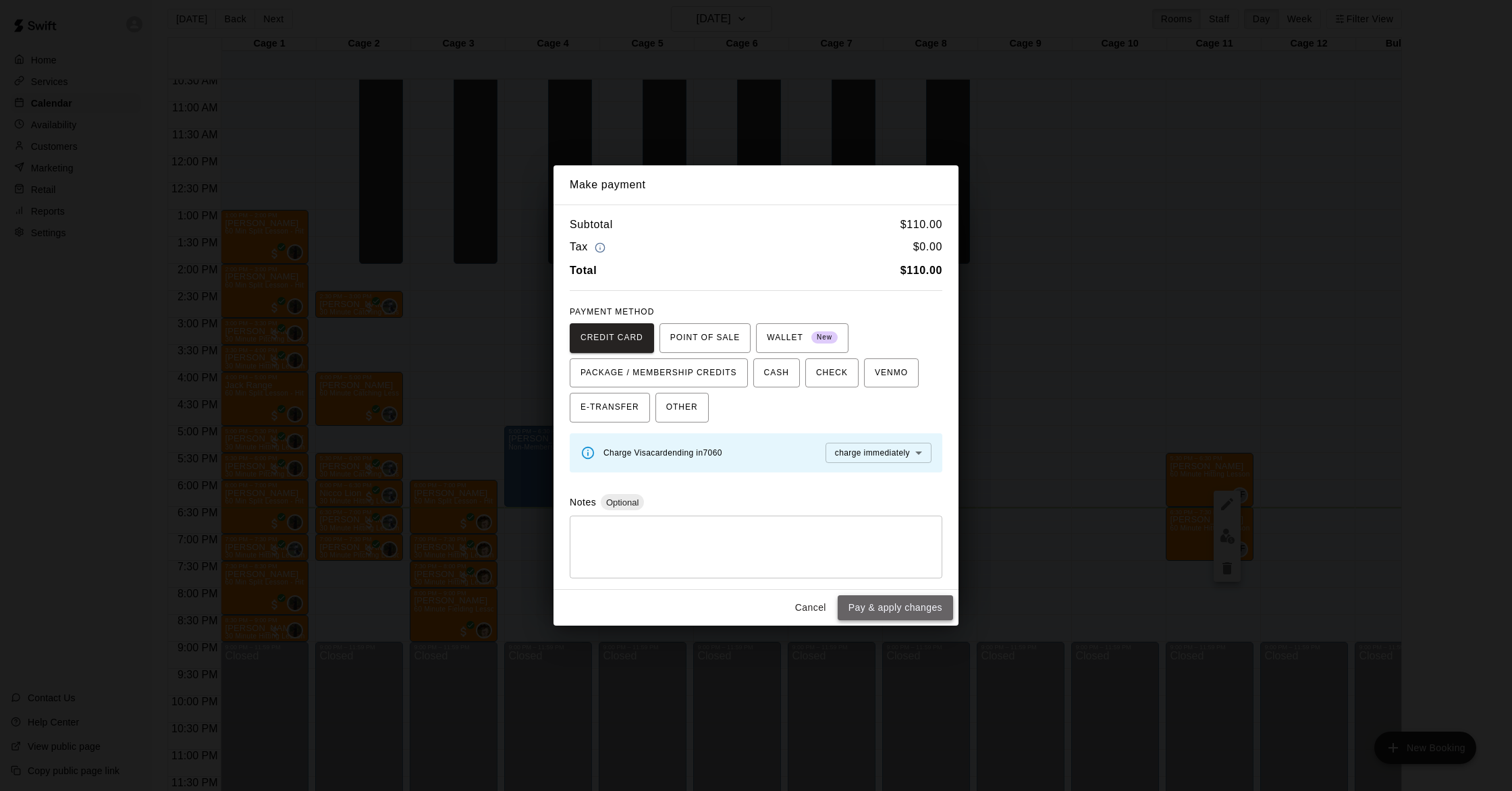
click at [898, 604] on button "Pay & apply changes" at bounding box center [895, 607] width 115 height 25
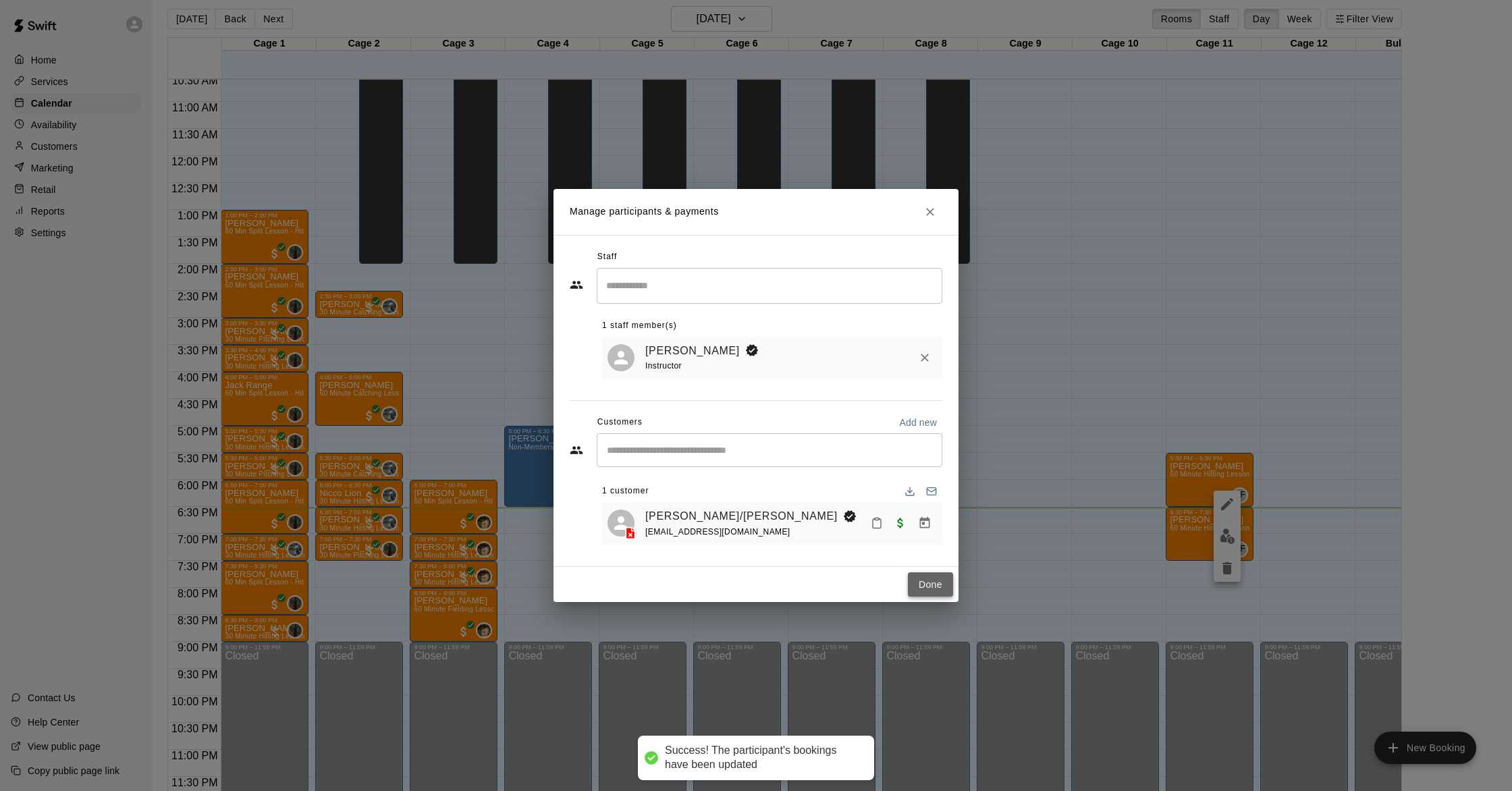
click at [936, 584] on button "Done" at bounding box center [930, 584] width 45 height 25
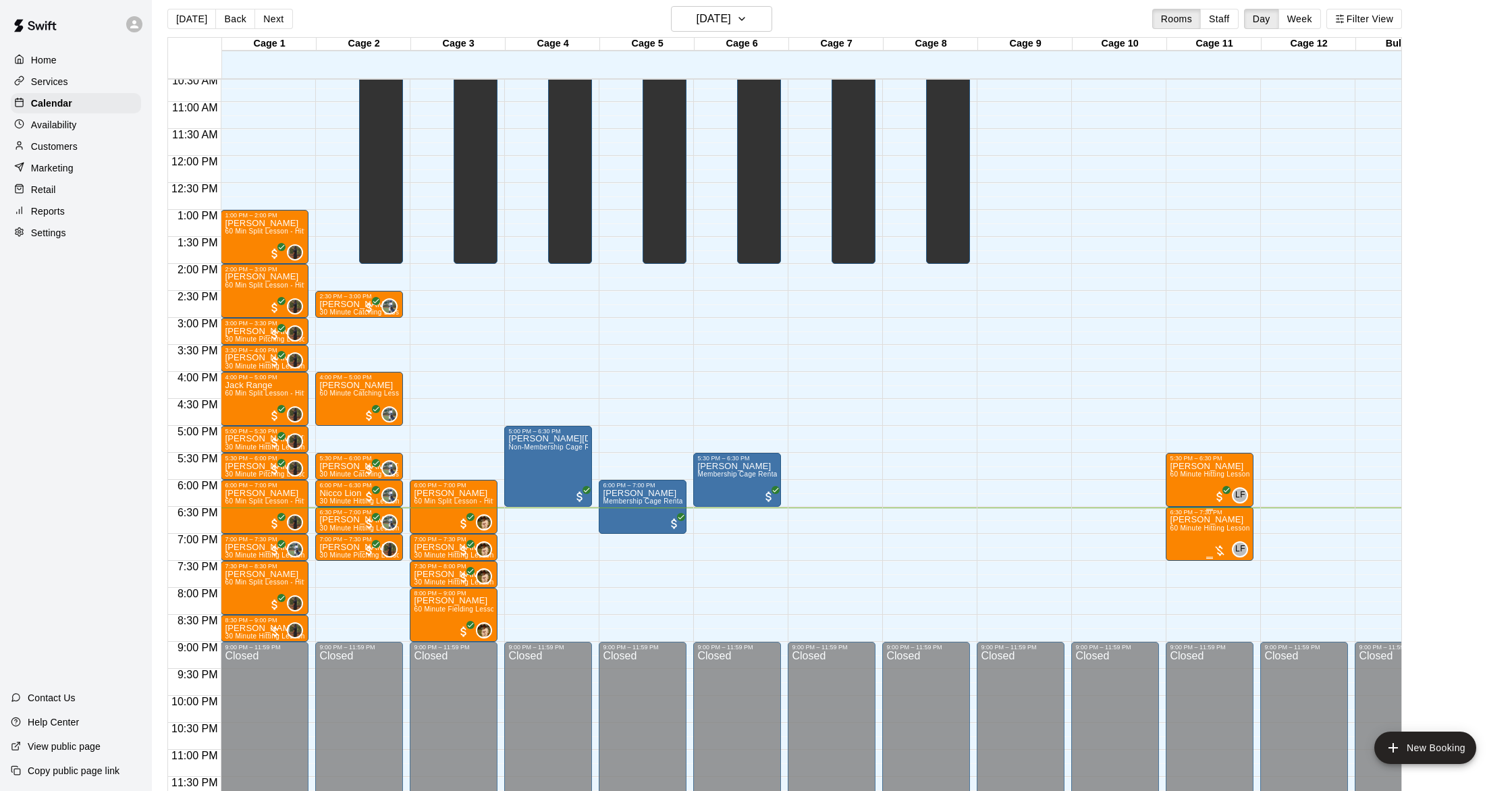
click at [1216, 549] on div at bounding box center [1219, 550] width 14 height 14
click at [1224, 591] on img "edit" at bounding box center [1227, 591] width 16 height 16
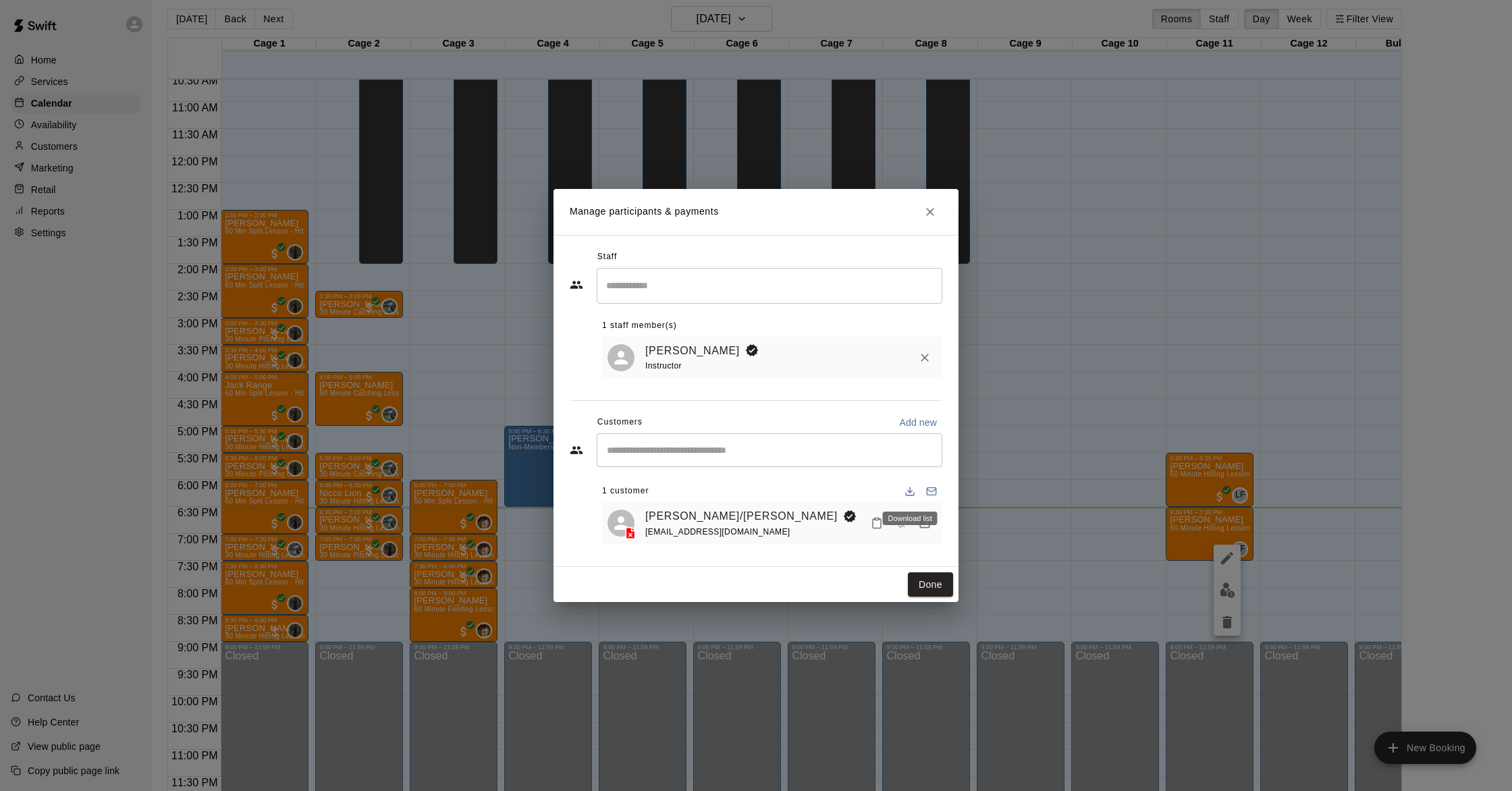
click at [928, 517] on div "Download list" at bounding box center [910, 518] width 55 height 14
click at [925, 529] on icon "Manage bookings & payment" at bounding box center [925, 523] width 14 height 14
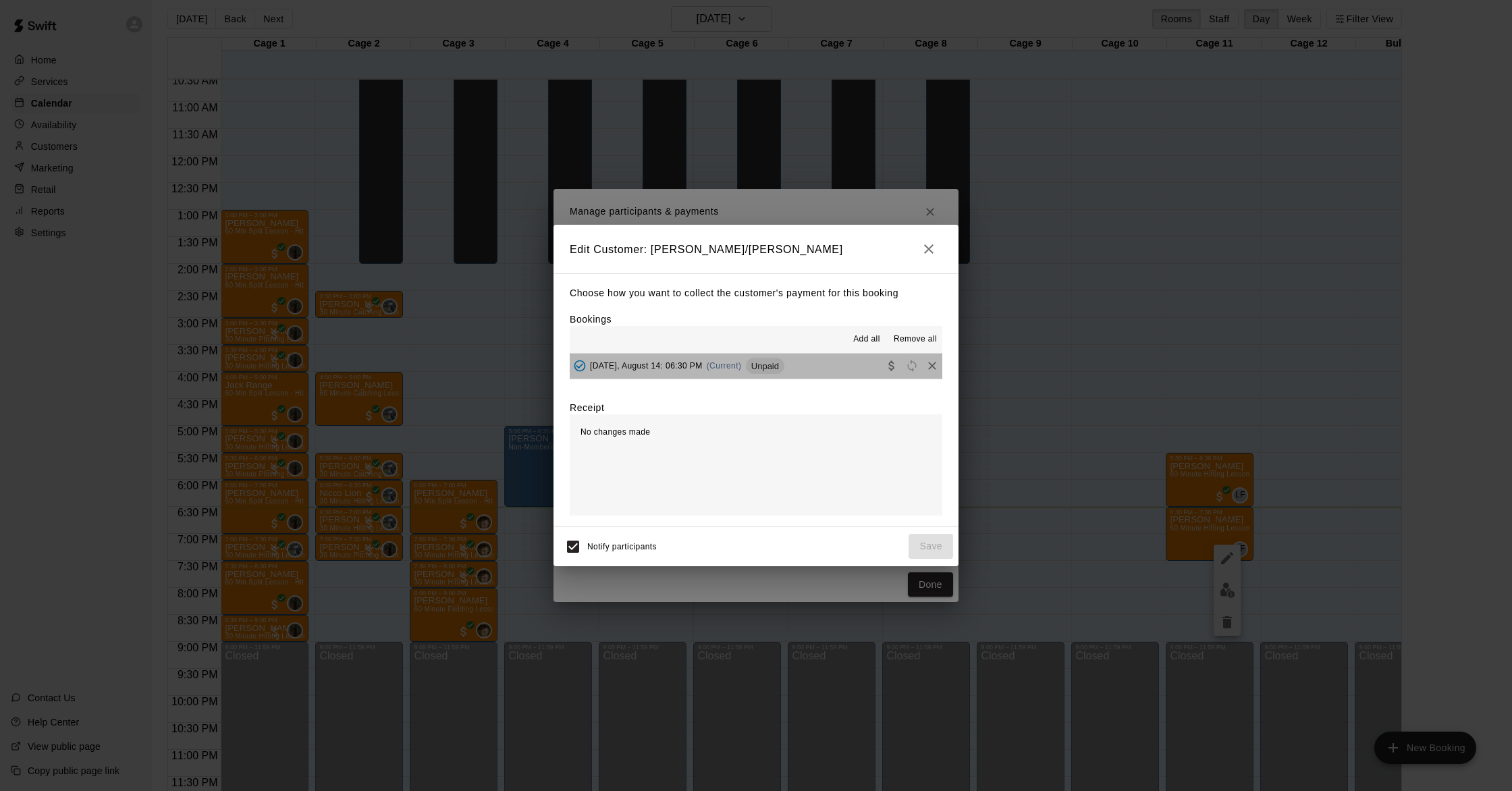
click at [727, 362] on span "(Current)" at bounding box center [724, 366] width 35 height 10
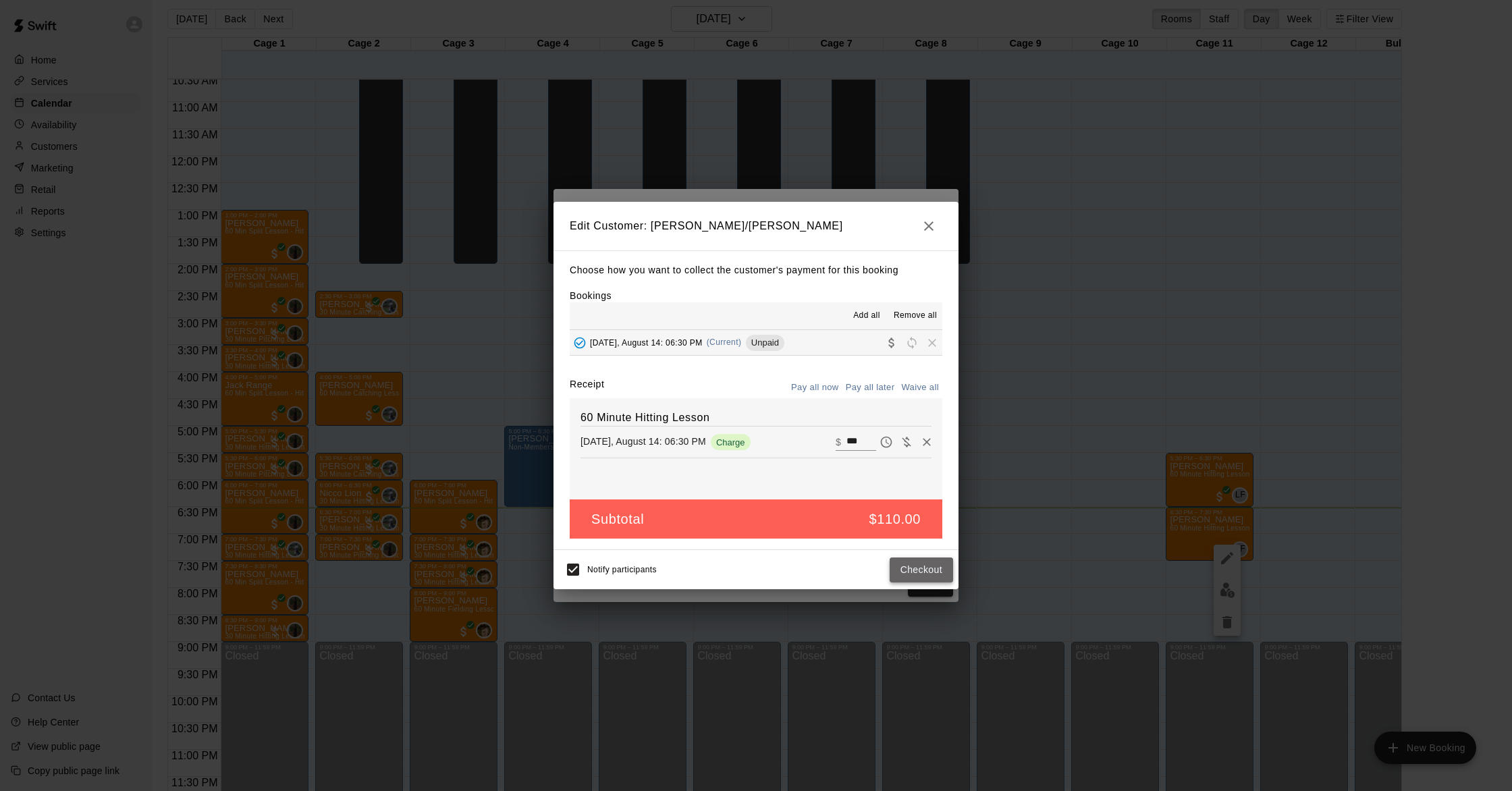
click at [936, 561] on button "Checkout" at bounding box center [921, 569] width 64 height 25
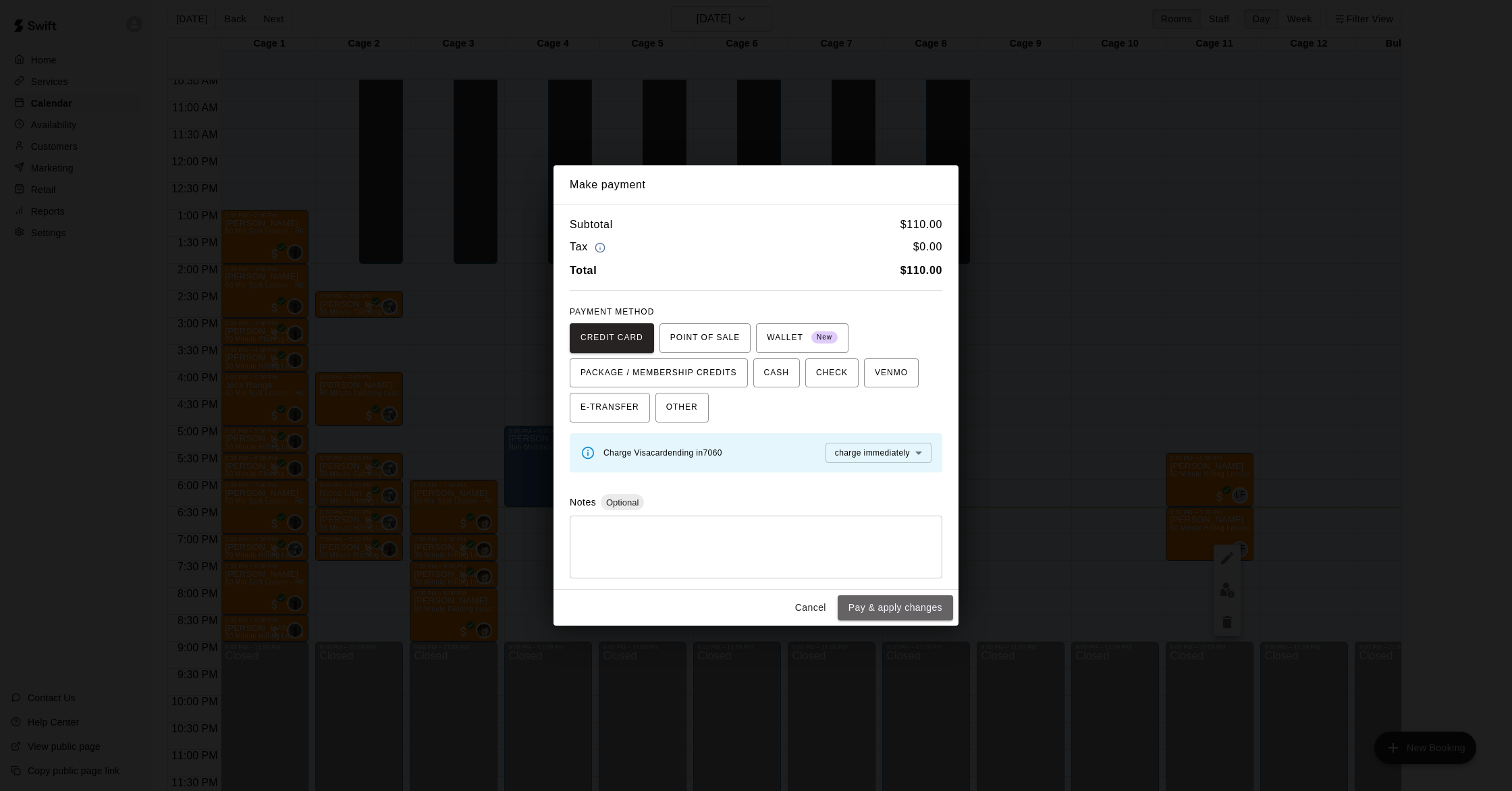
click at [906, 597] on button "Pay & apply changes" at bounding box center [895, 607] width 115 height 25
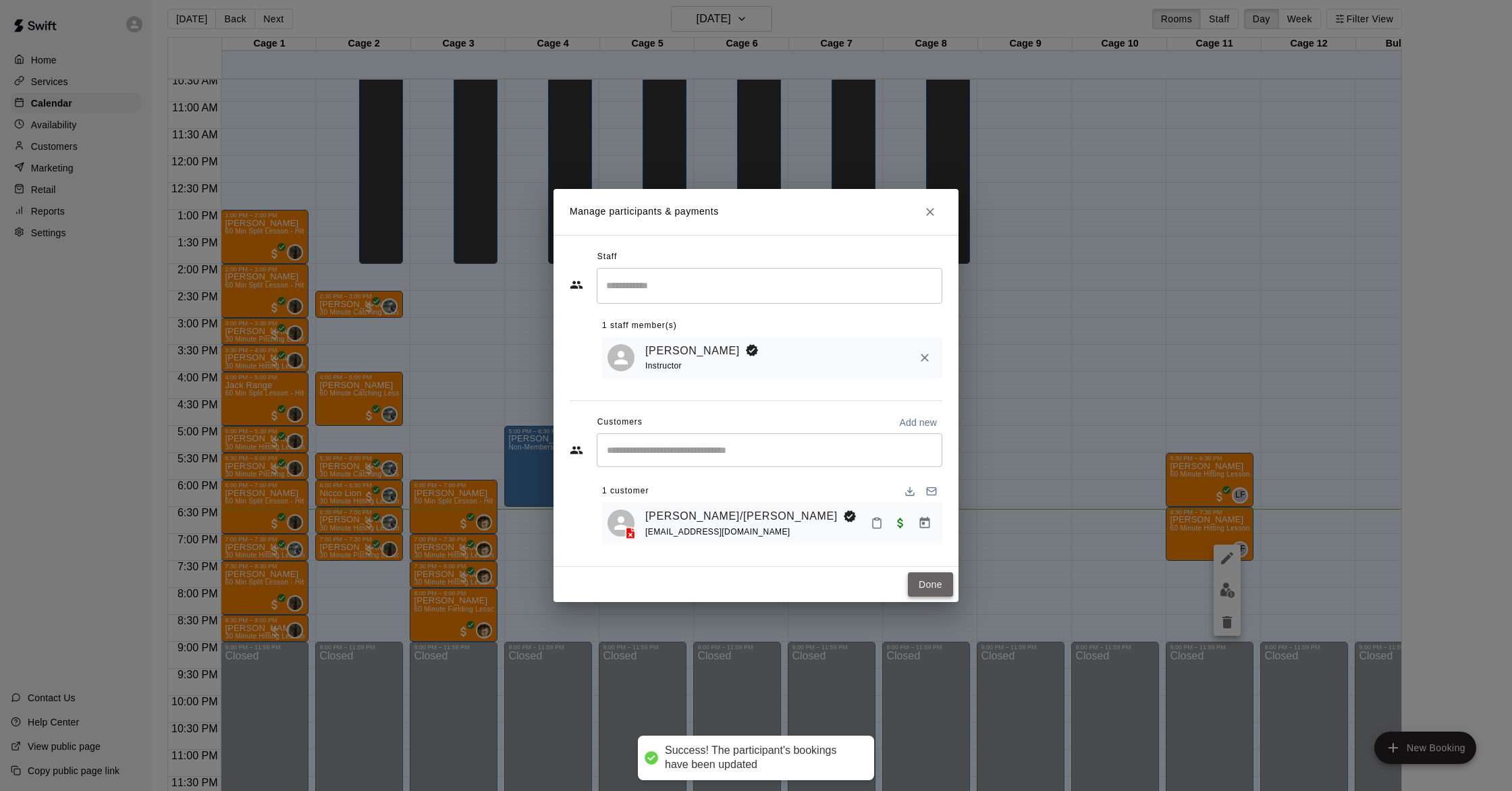
click at [929, 584] on button "Done" at bounding box center [930, 584] width 45 height 25
